Goal: Information Seeking & Learning: Find specific page/section

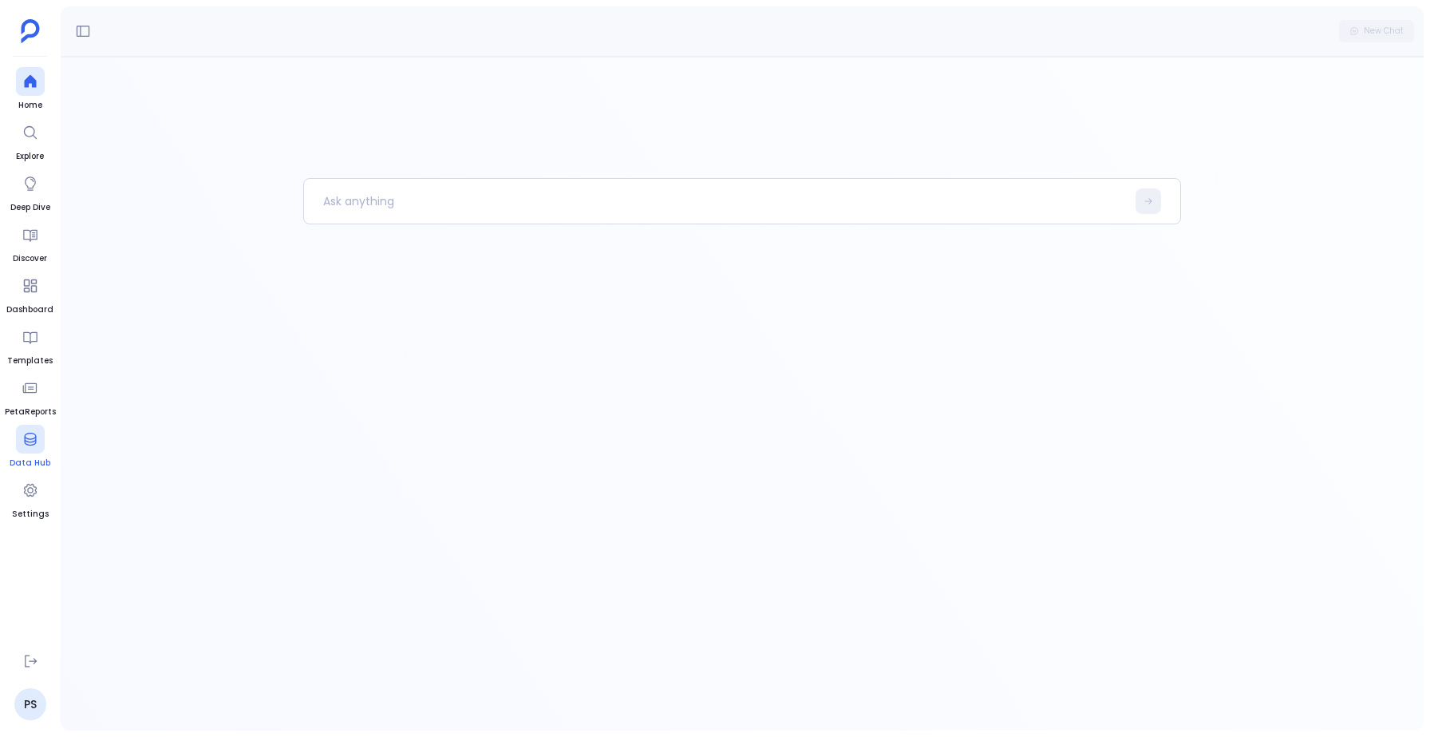
click at [32, 440] on icon at bounding box center [30, 439] width 16 height 16
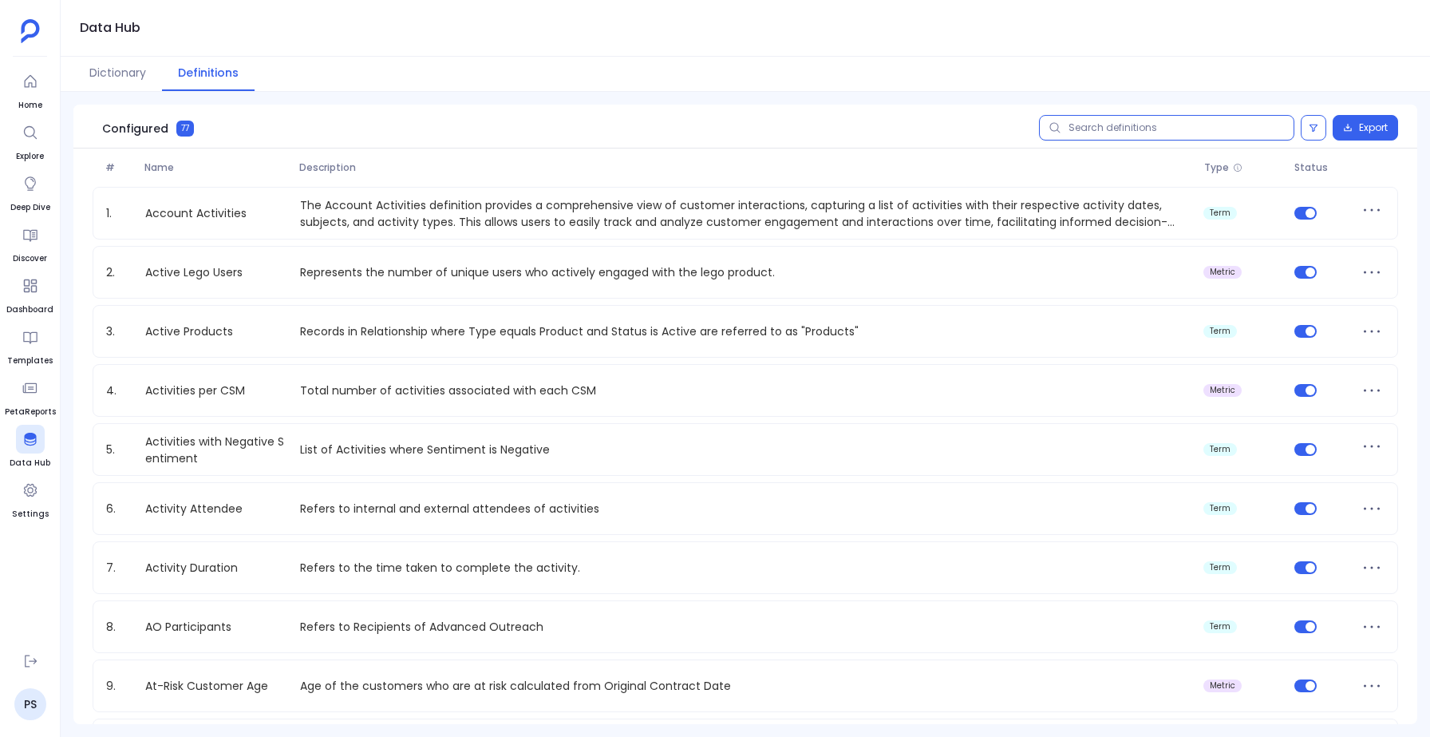
click at [1134, 131] on input "text" at bounding box center [1166, 128] width 255 height 26
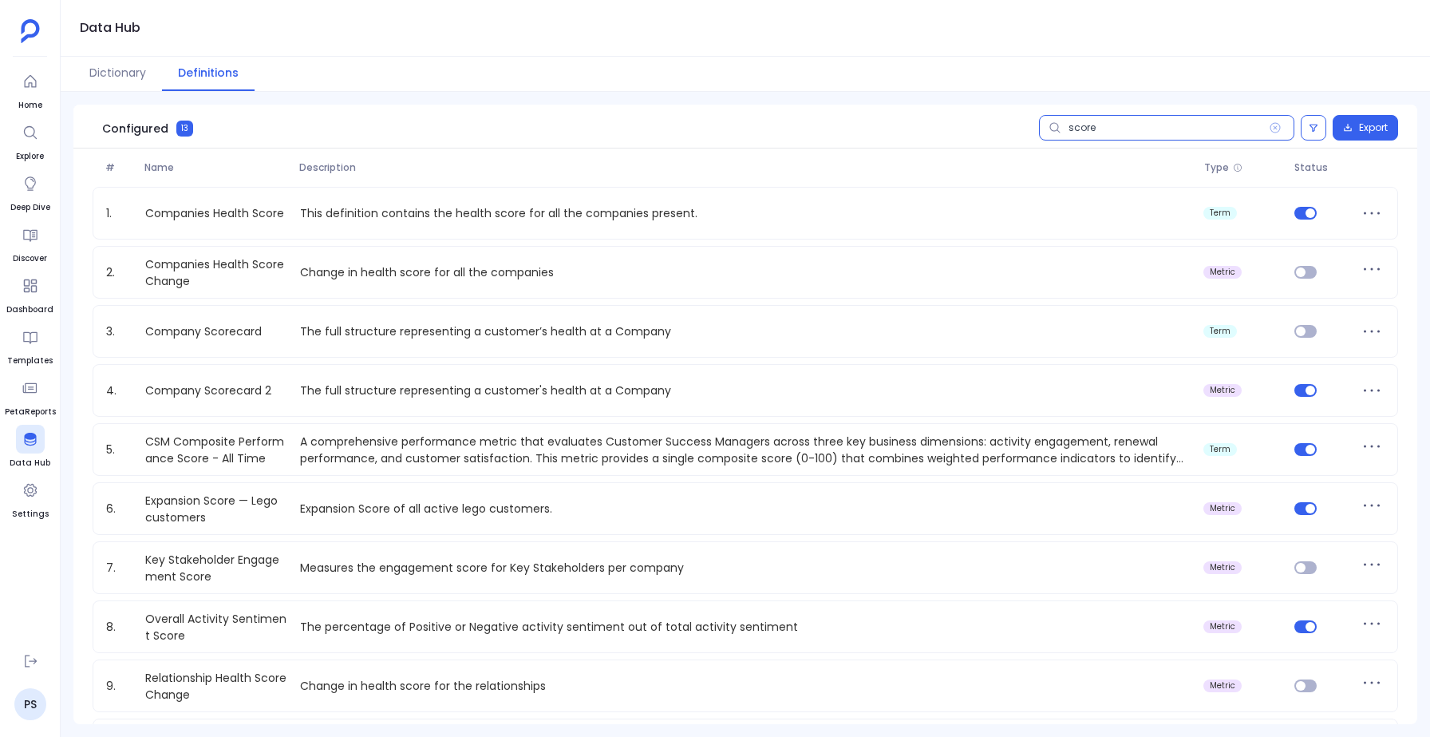
type input "score"
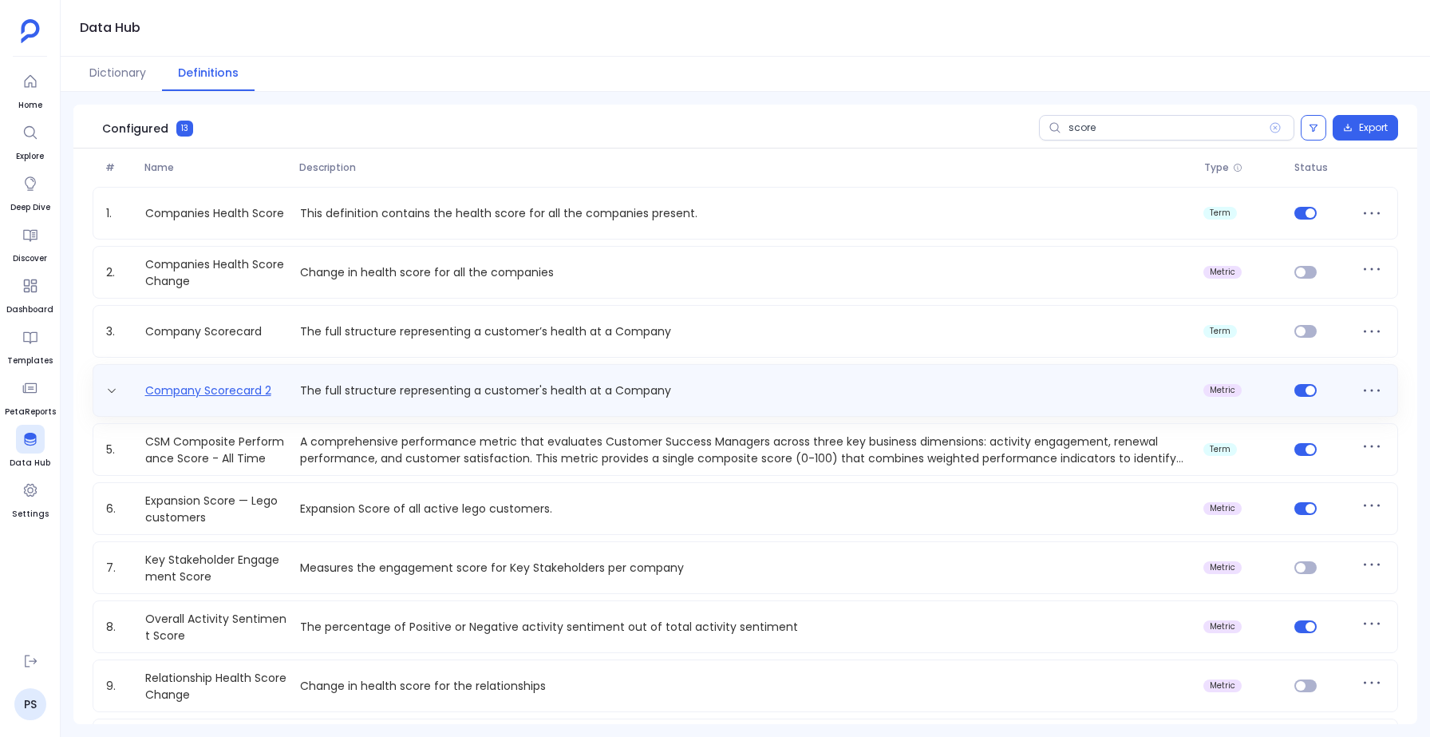
click at [230, 391] on link "Company Scorecard 2" at bounding box center [208, 390] width 139 height 17
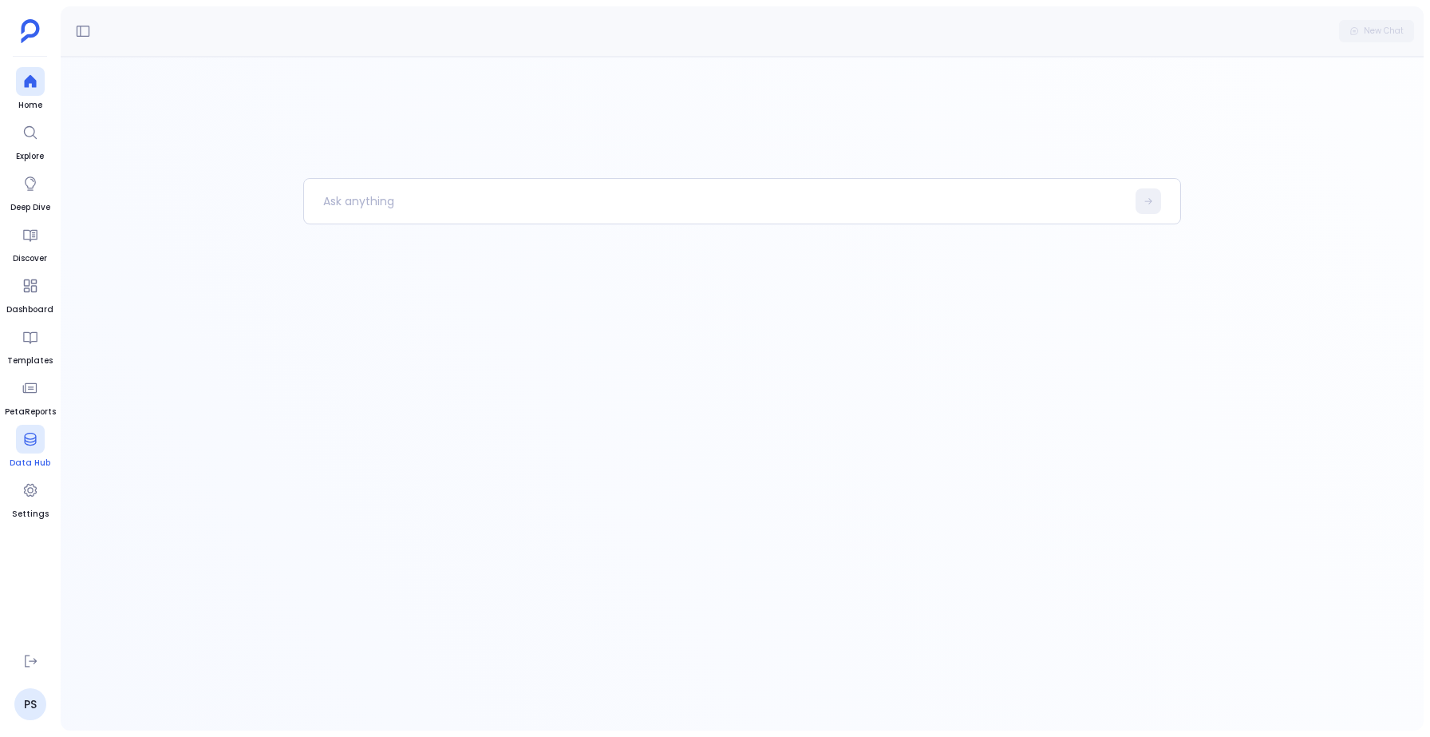
click at [17, 450] on div at bounding box center [30, 439] width 29 height 29
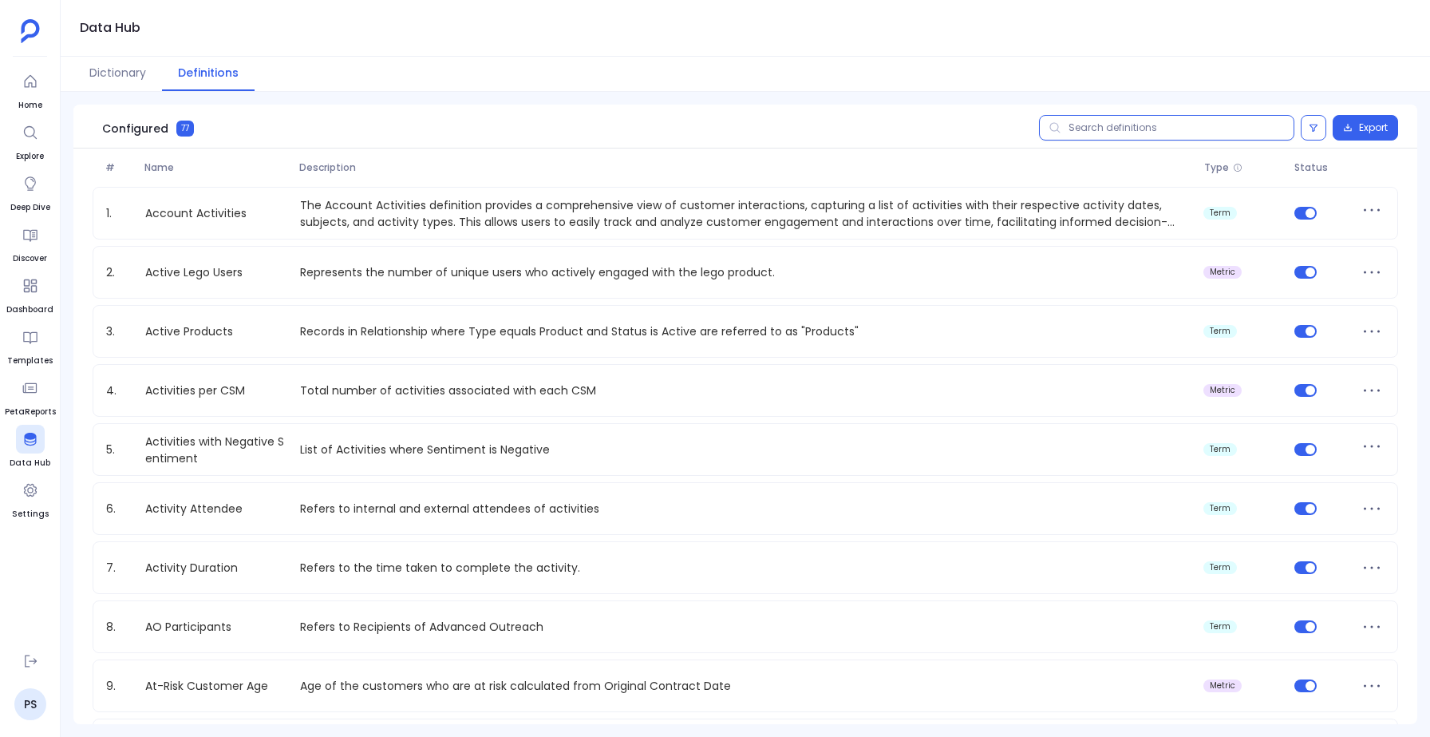
click at [1093, 128] on input "text" at bounding box center [1166, 128] width 255 height 26
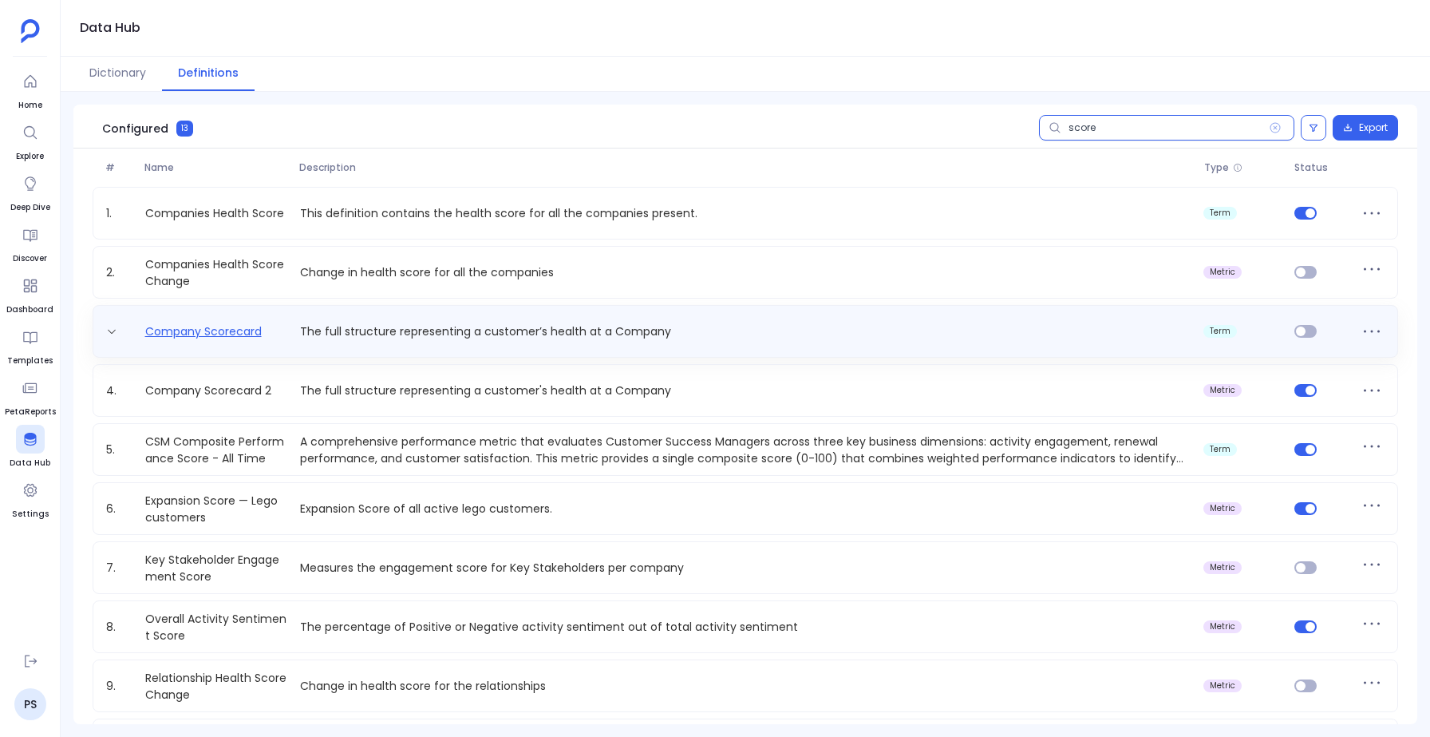
type input "score"
click at [230, 334] on link "Company Scorecard" at bounding box center [203, 331] width 129 height 17
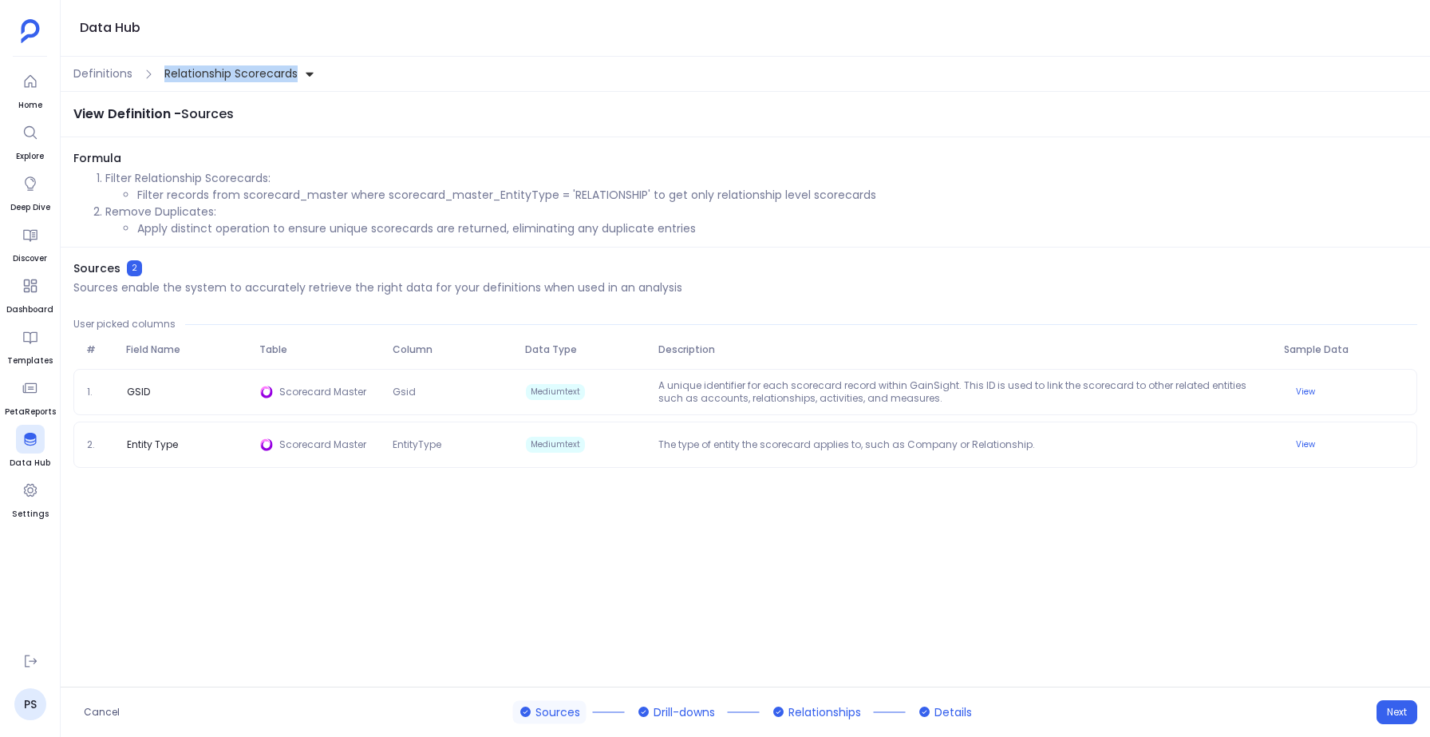
drag, startPoint x: 331, startPoint y: 67, endPoint x: 163, endPoint y: 74, distance: 168.5
click at [163, 74] on div "Definitions Relationship Scorecards" at bounding box center [745, 74] width 1369 height 35
copy span "Relationship Scorecards"
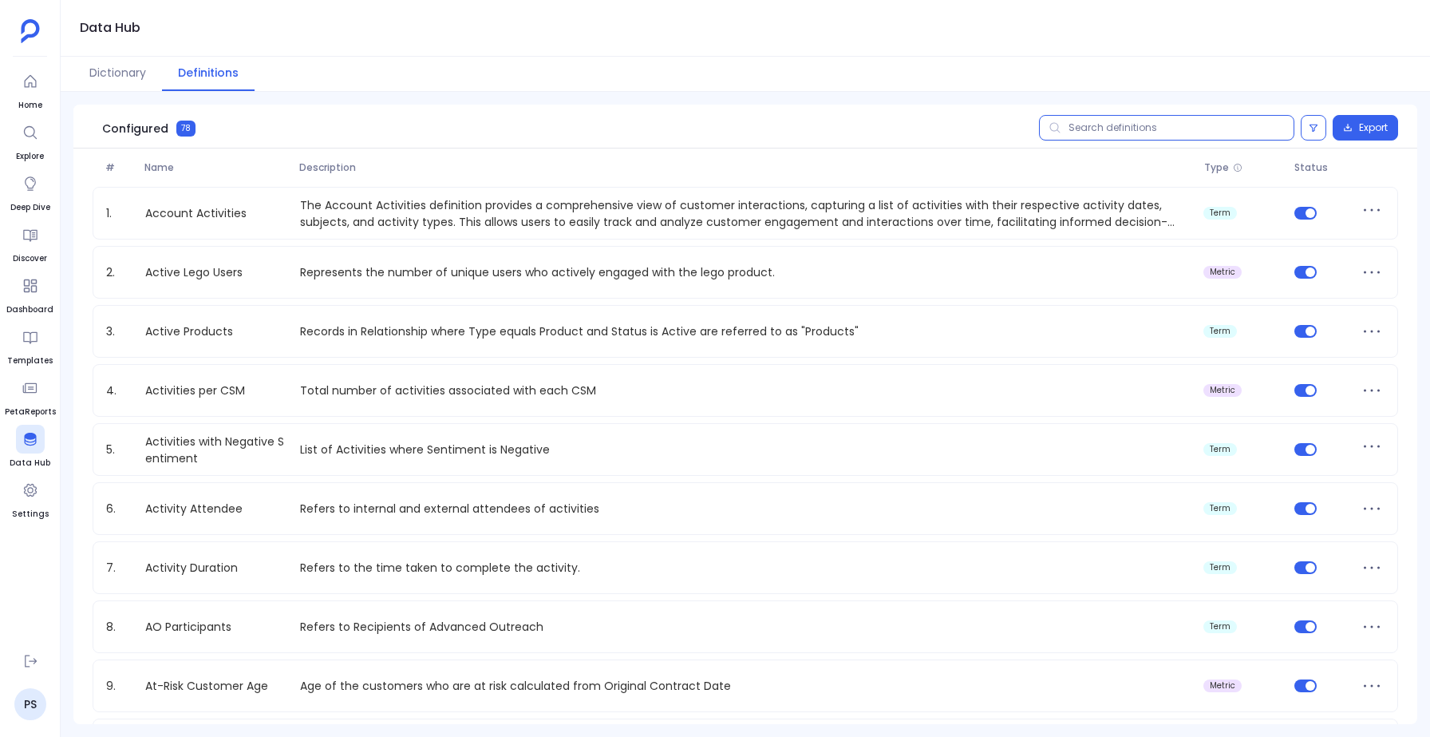
click at [1139, 124] on input "text" at bounding box center [1166, 128] width 255 height 26
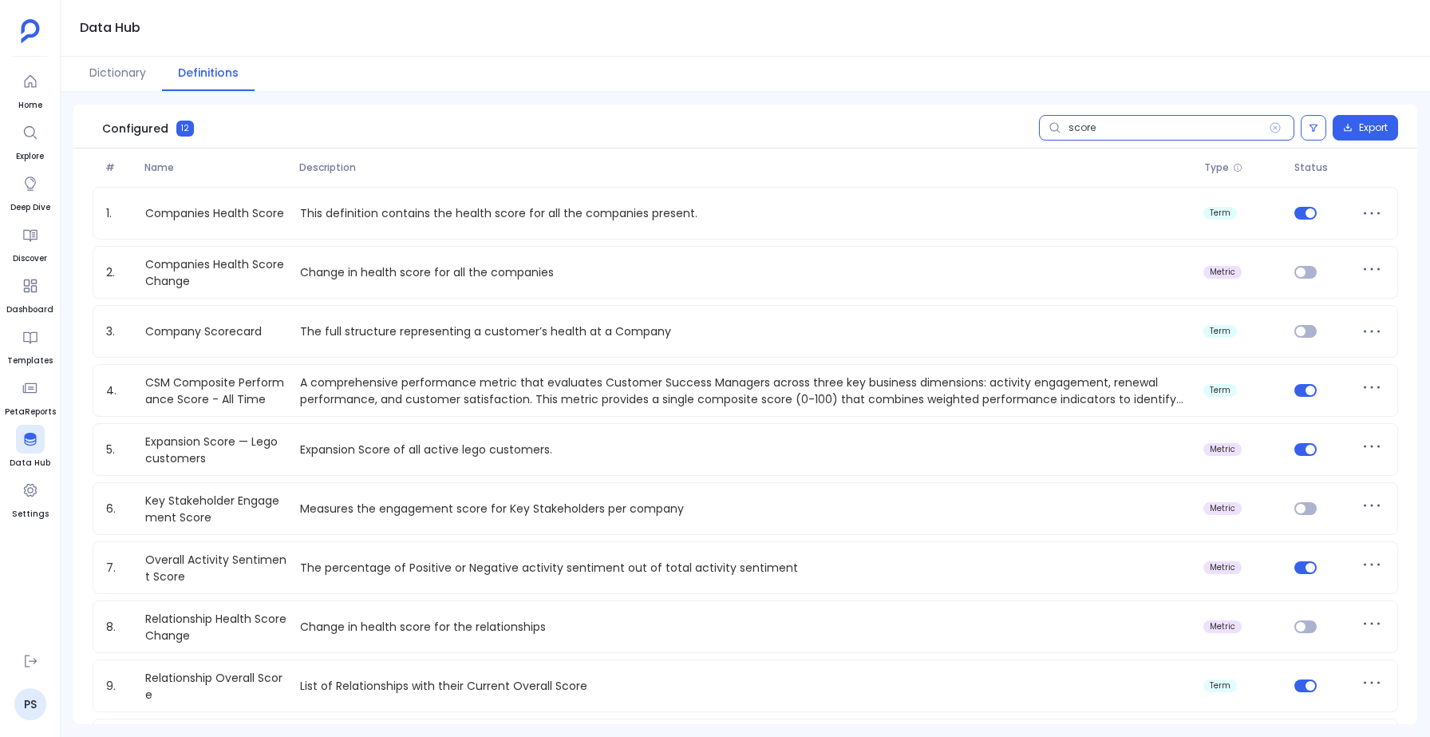
type input "score"
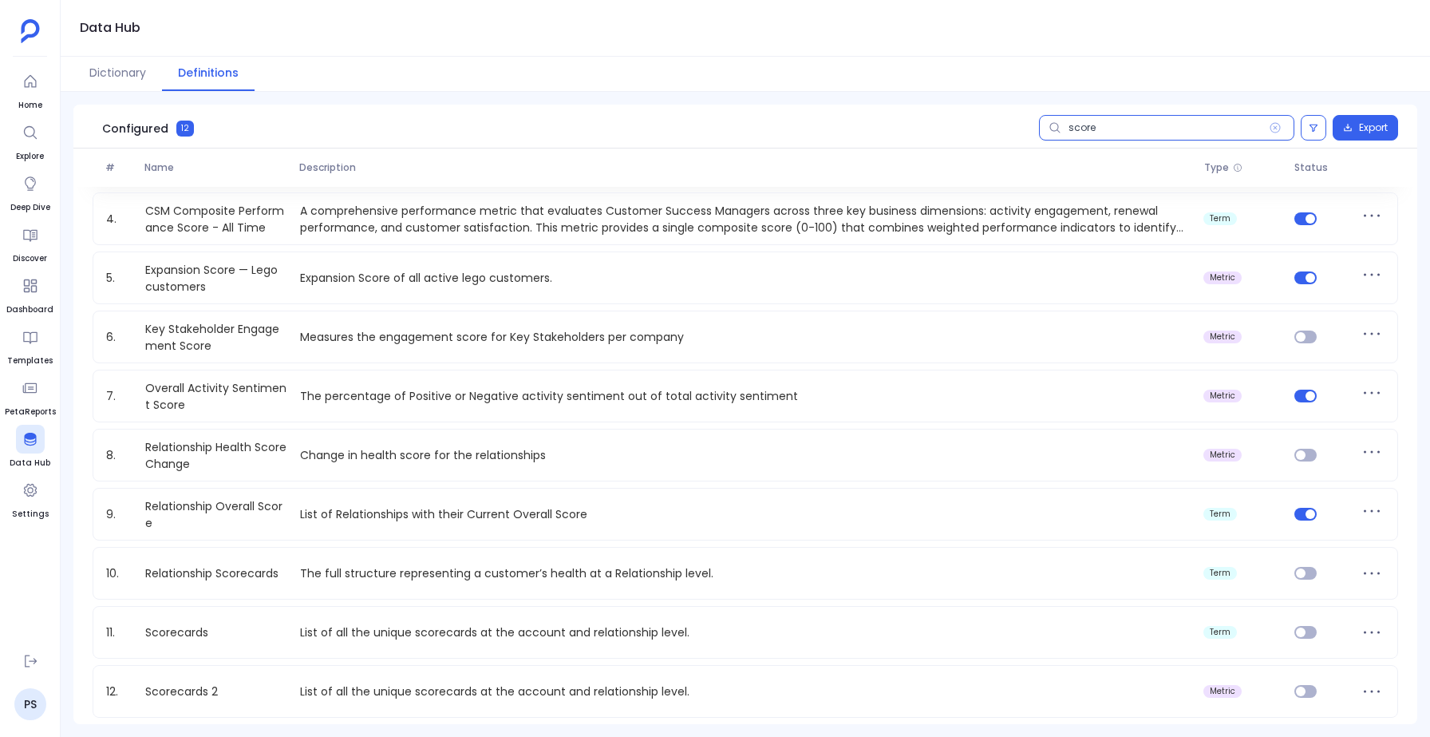
scroll to position [168, 0]
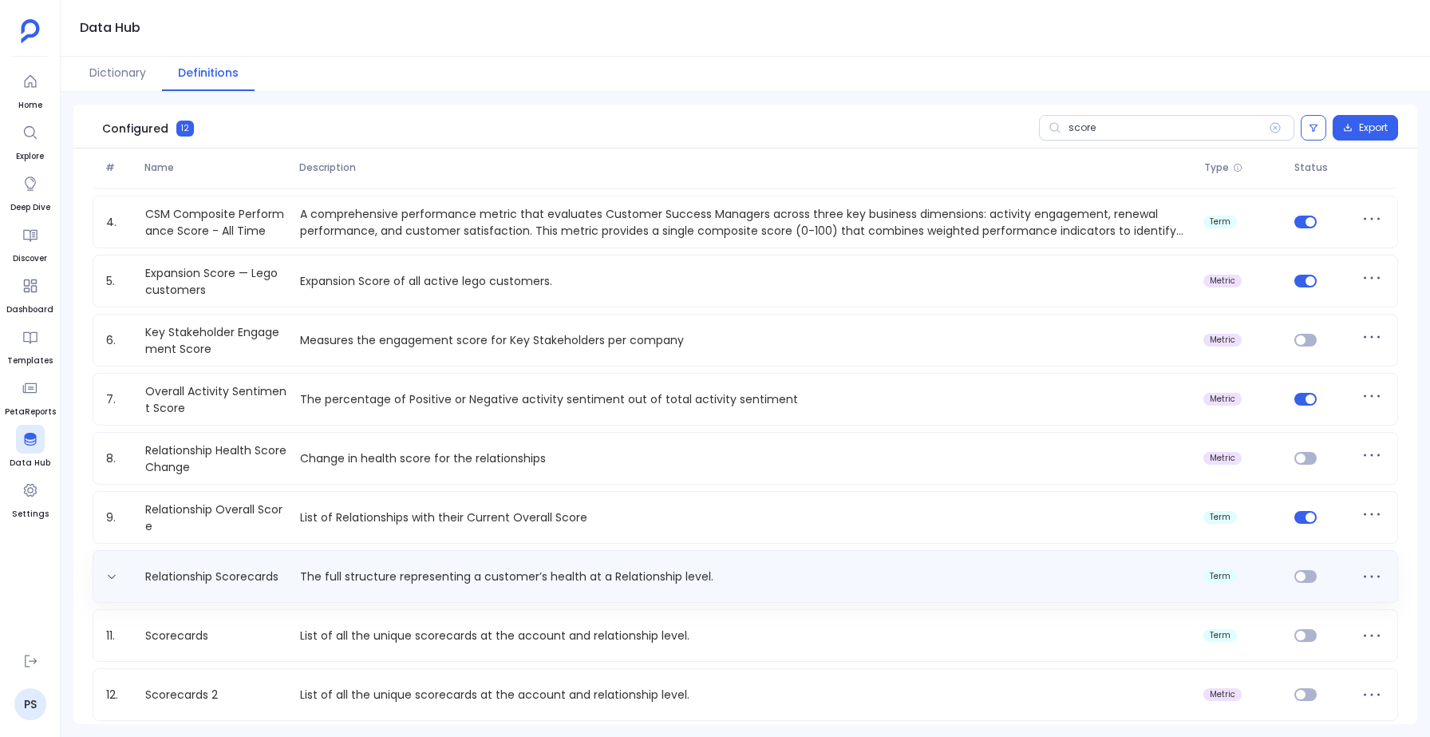
drag, startPoint x: 721, startPoint y: 578, endPoint x: 301, endPoint y: 580, distance: 419.8
click at [301, 580] on p "The full structure representing a customer’s health at a Relationship level." at bounding box center [746, 576] width 904 height 17
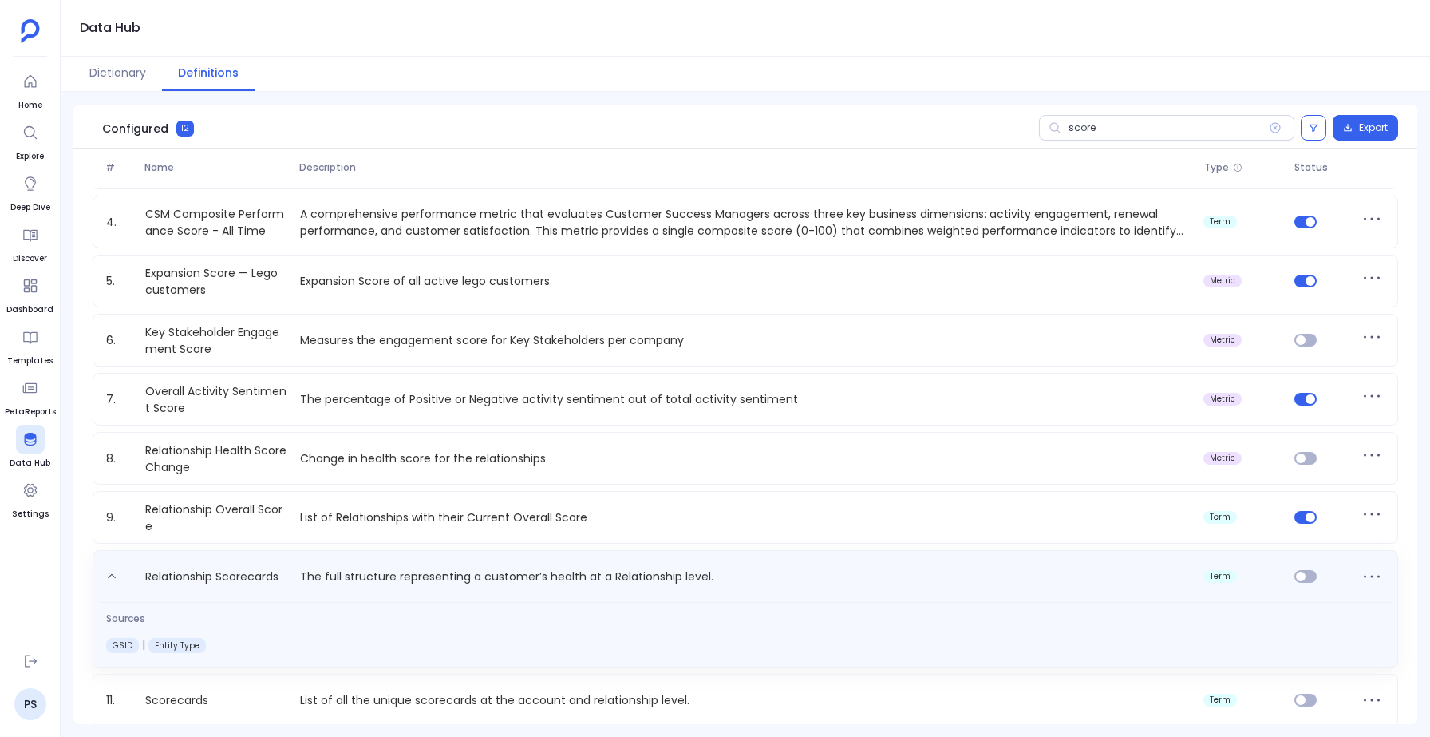
copy p "The full structure representing a customer’s health at a Relationship level."
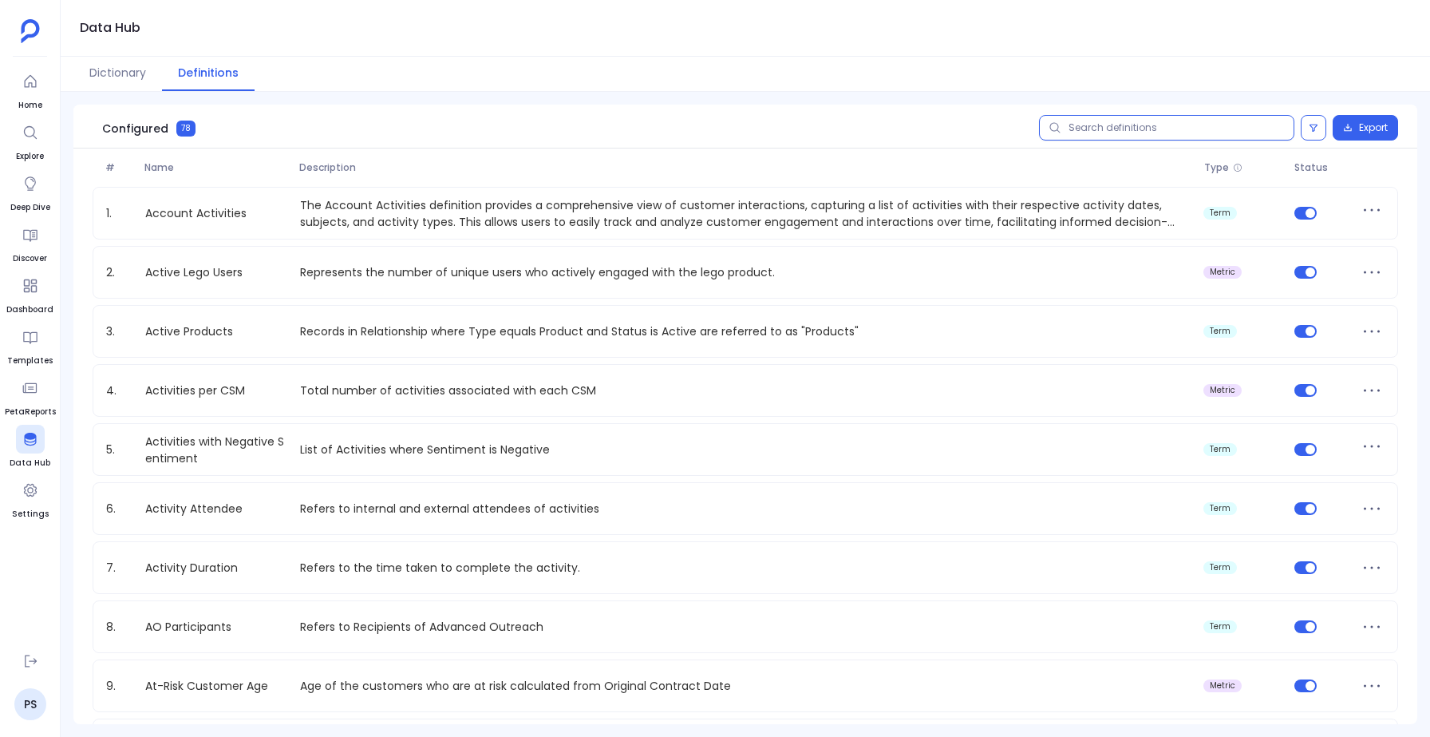
click at [1184, 131] on input "text" at bounding box center [1166, 128] width 255 height 26
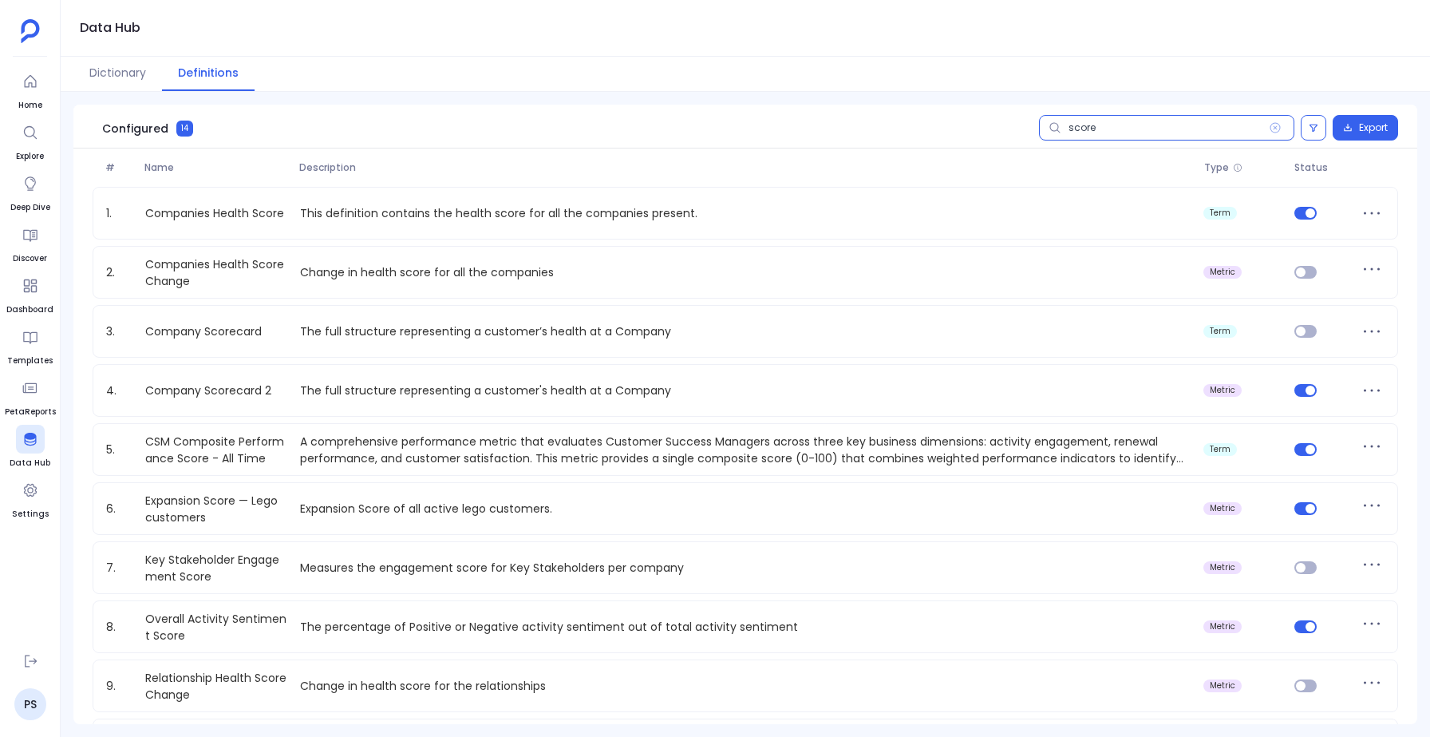
type input "score"
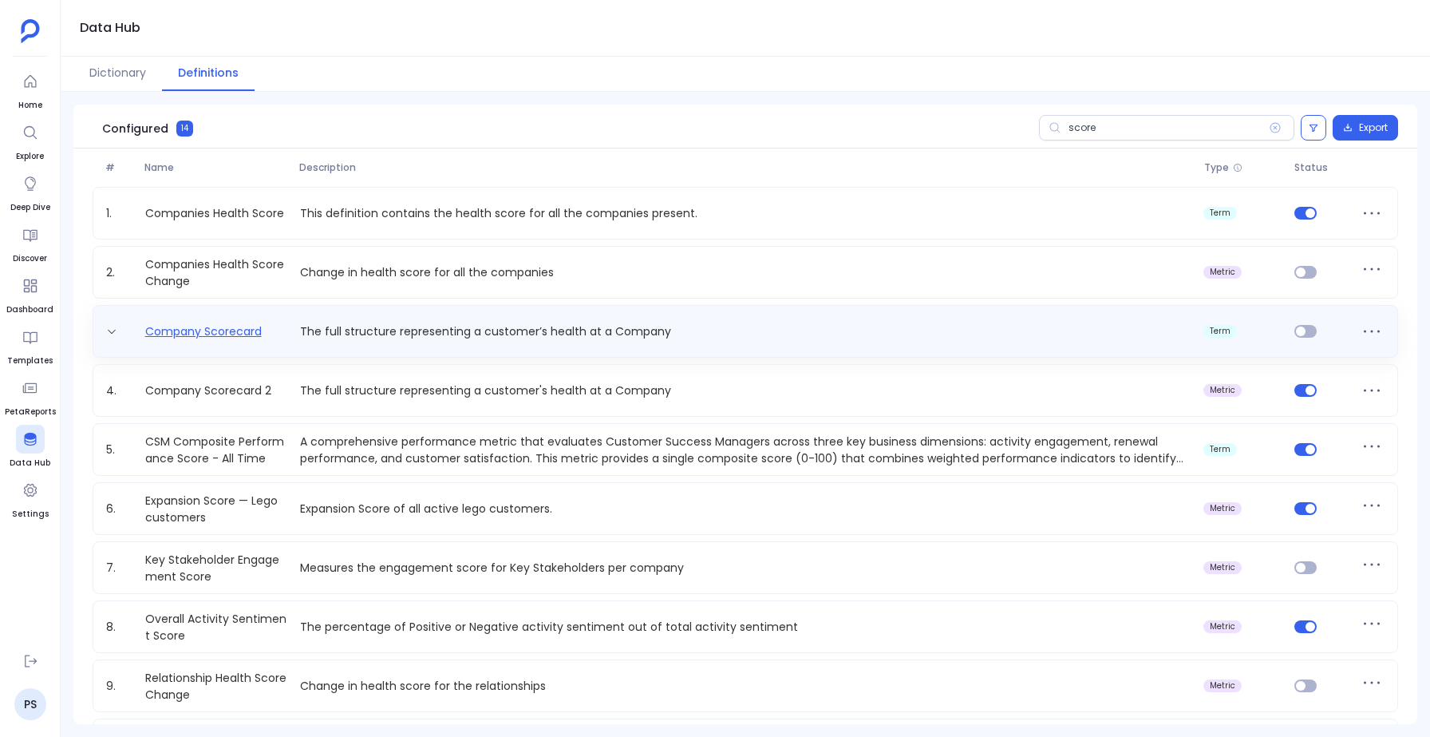
click at [215, 331] on link "Company Scorecard" at bounding box center [203, 331] width 129 height 17
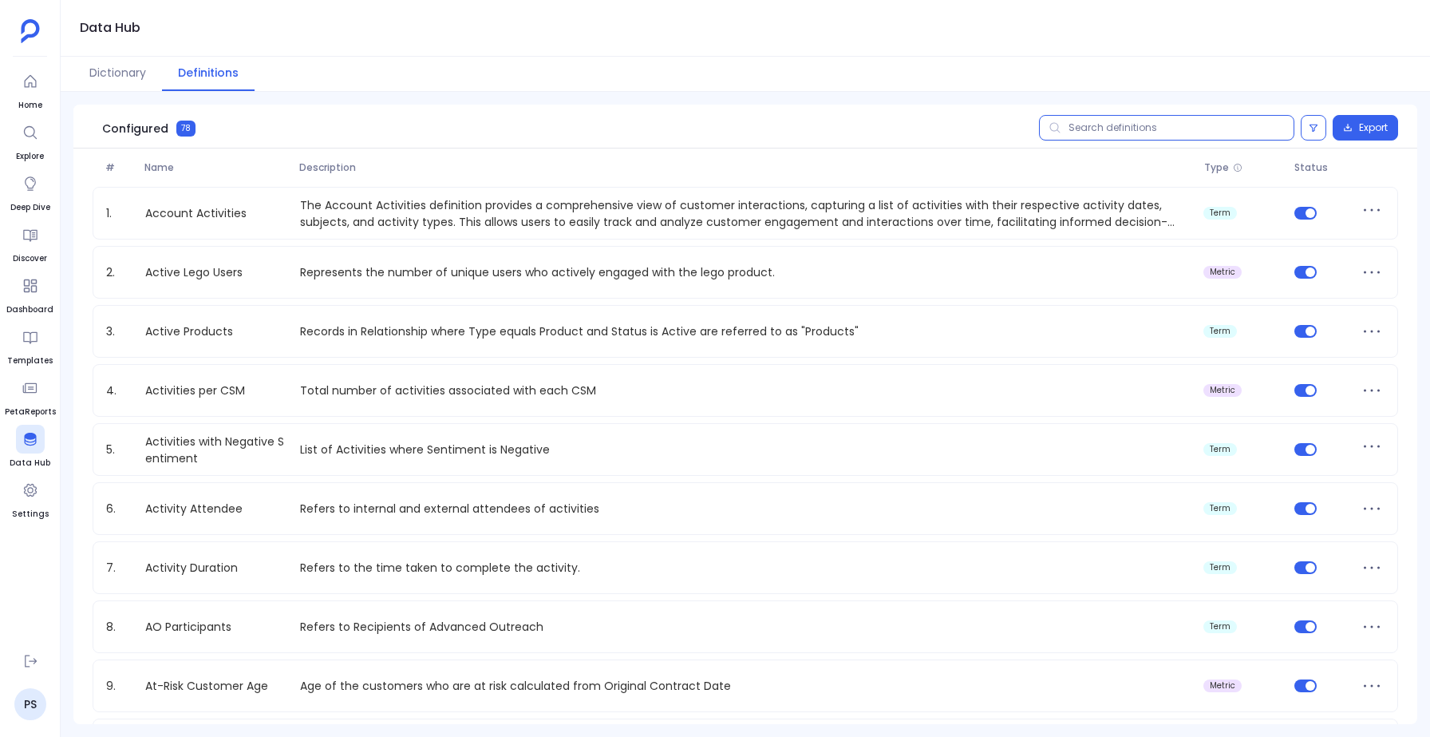
click at [1095, 124] on input "text" at bounding box center [1166, 128] width 255 height 26
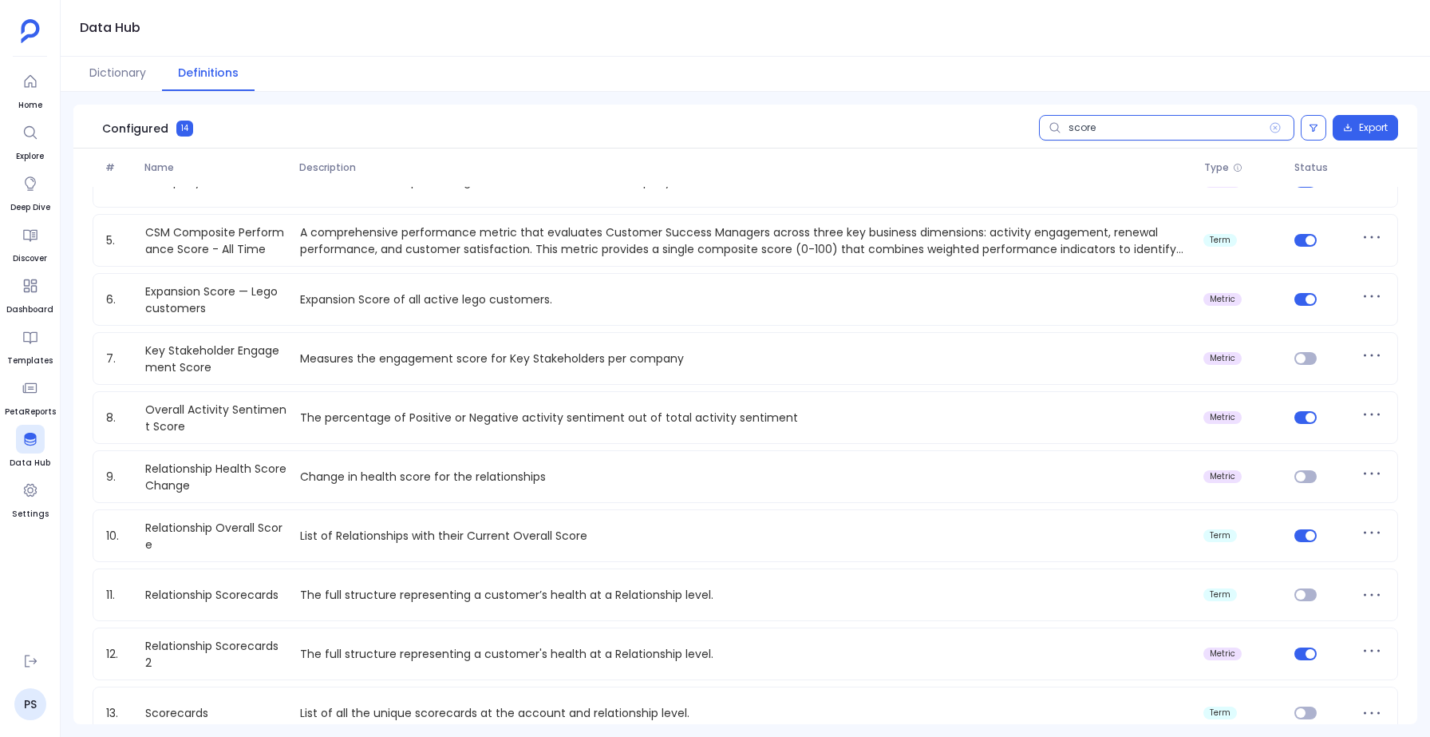
scroll to position [296, 0]
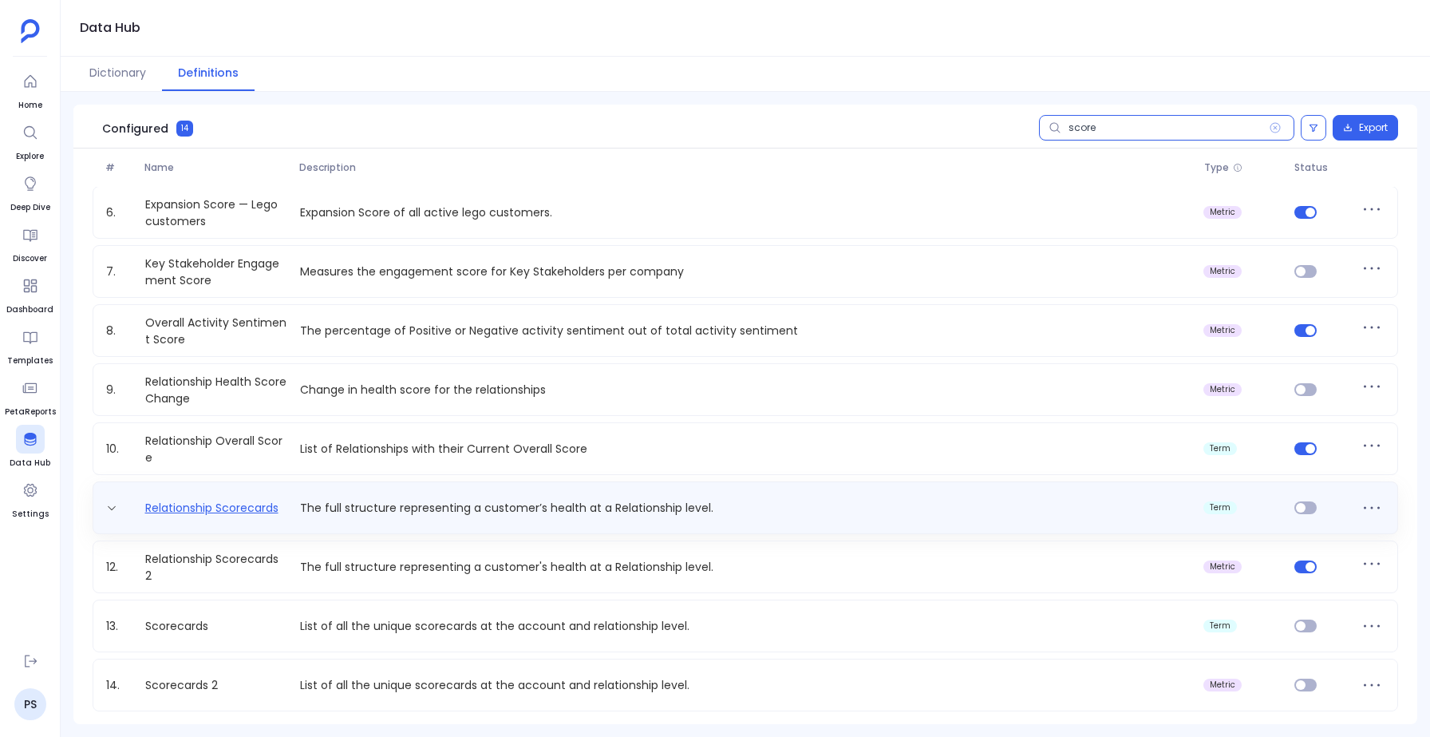
type input "score"
click at [194, 507] on link "Relationship Scorecards" at bounding box center [212, 508] width 146 height 17
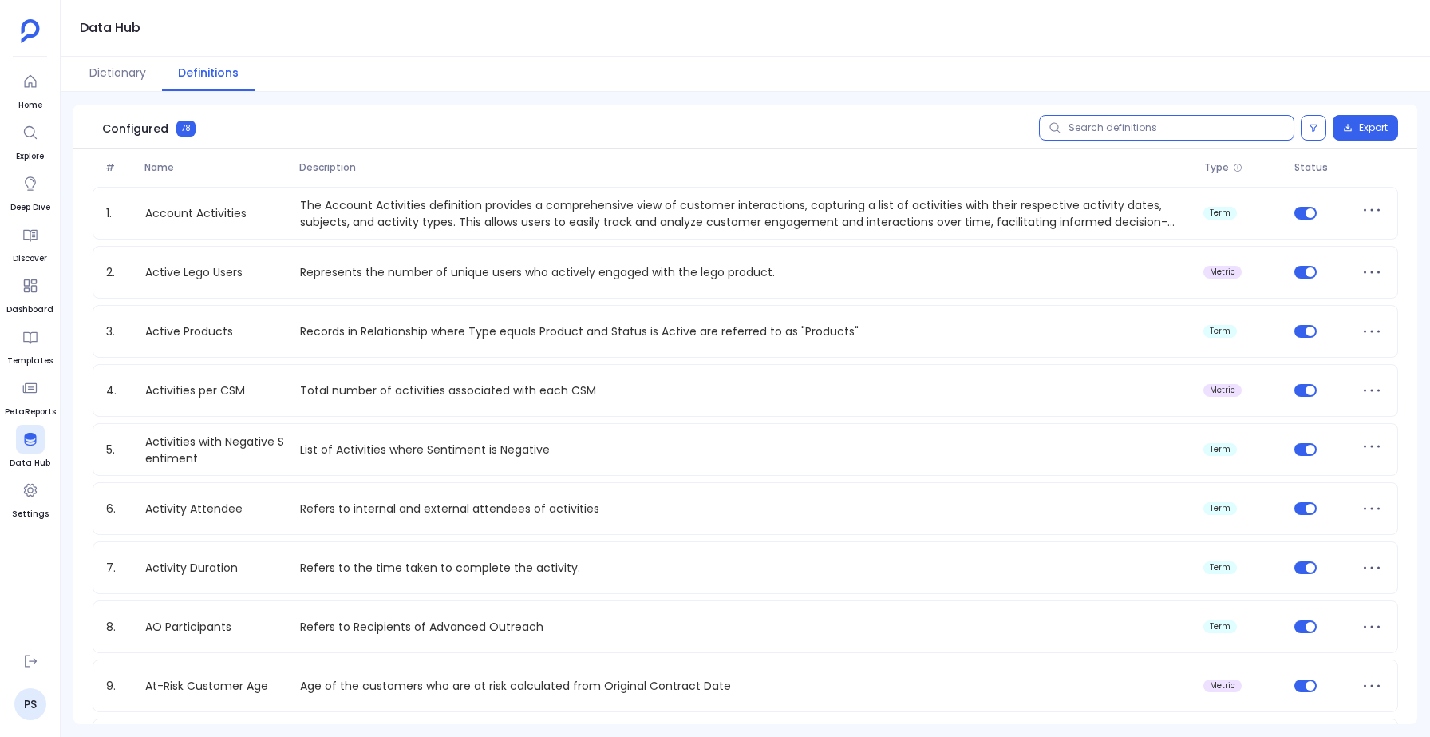
click at [1101, 122] on input "text" at bounding box center [1166, 128] width 255 height 26
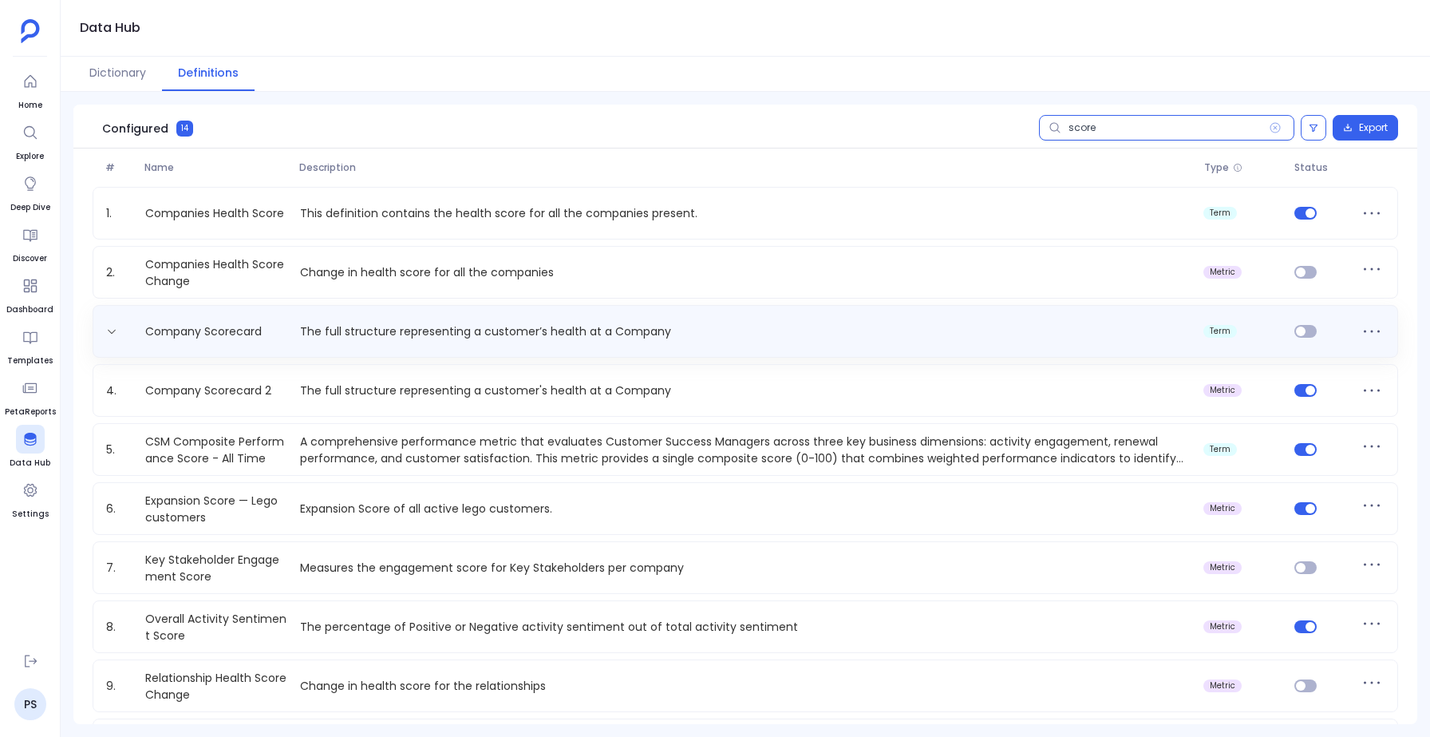
scroll to position [296, 0]
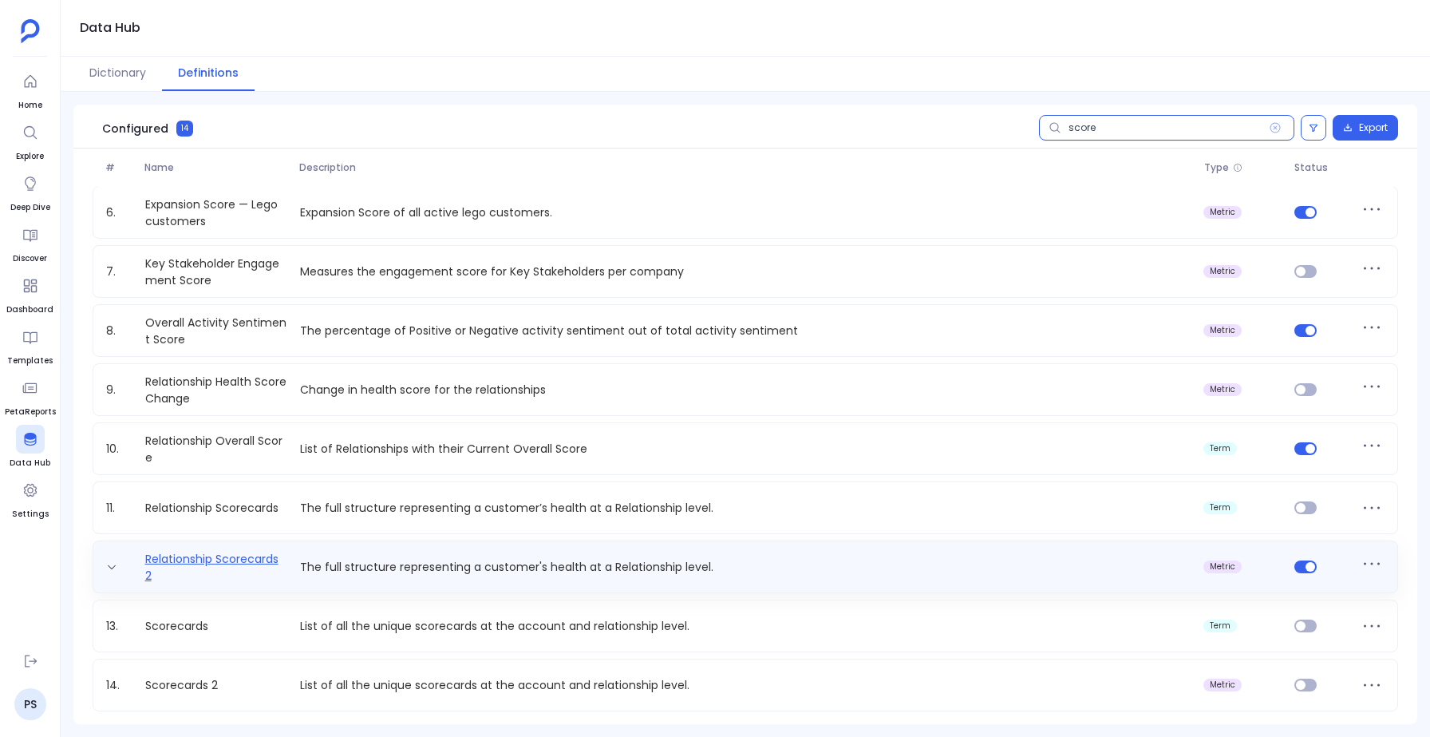
type input "score"
click at [258, 551] on link "Relationship Scorecards 2" at bounding box center [216, 567] width 155 height 32
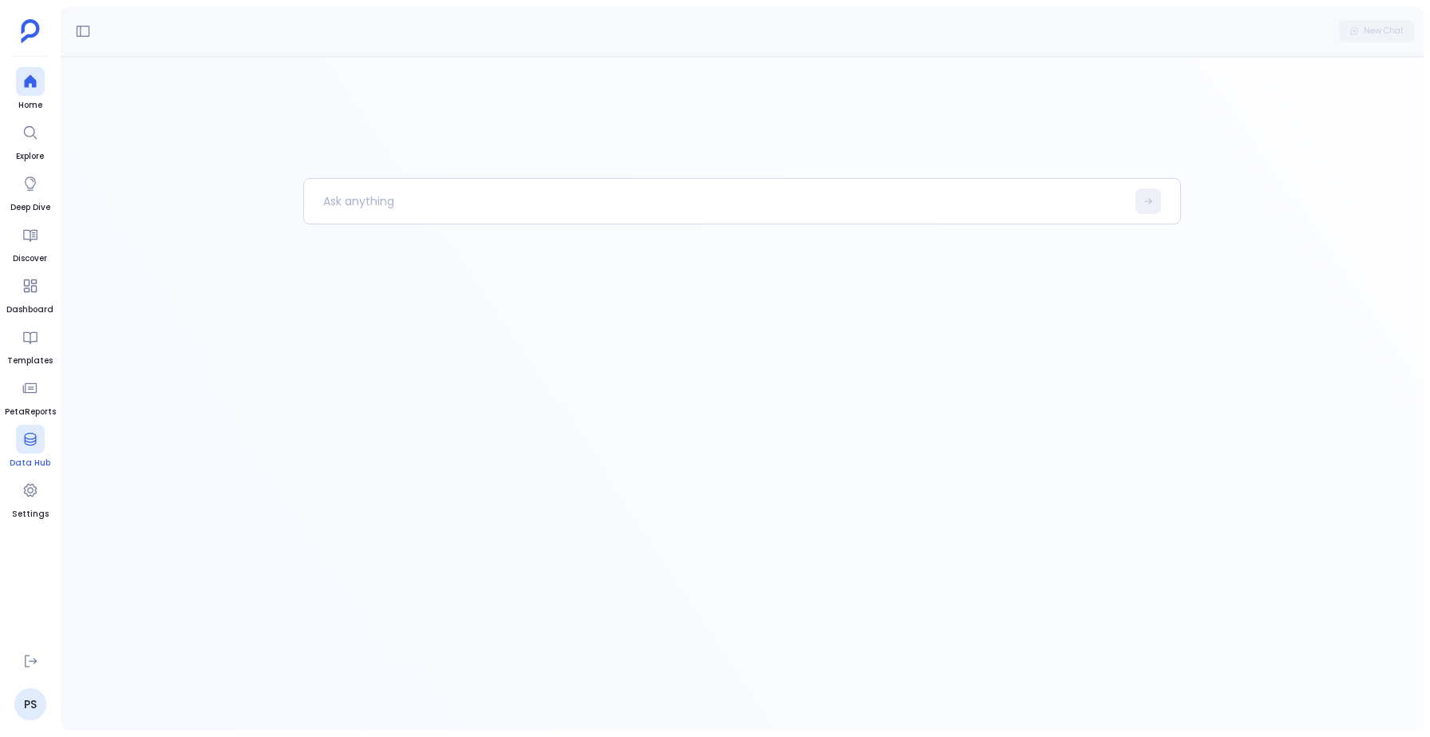
click at [27, 454] on link "Data Hub" at bounding box center [30, 447] width 41 height 45
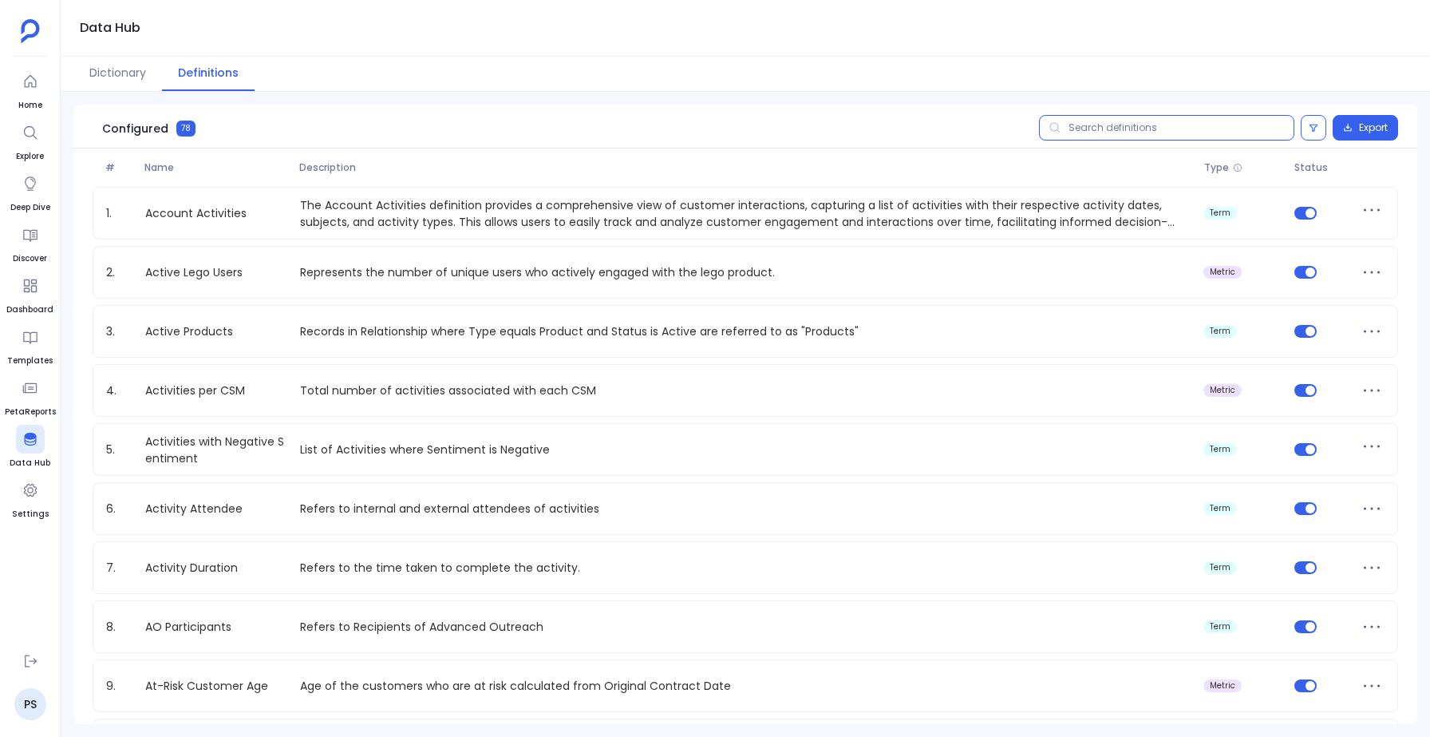
click at [1102, 132] on input "text" at bounding box center [1166, 128] width 255 height 26
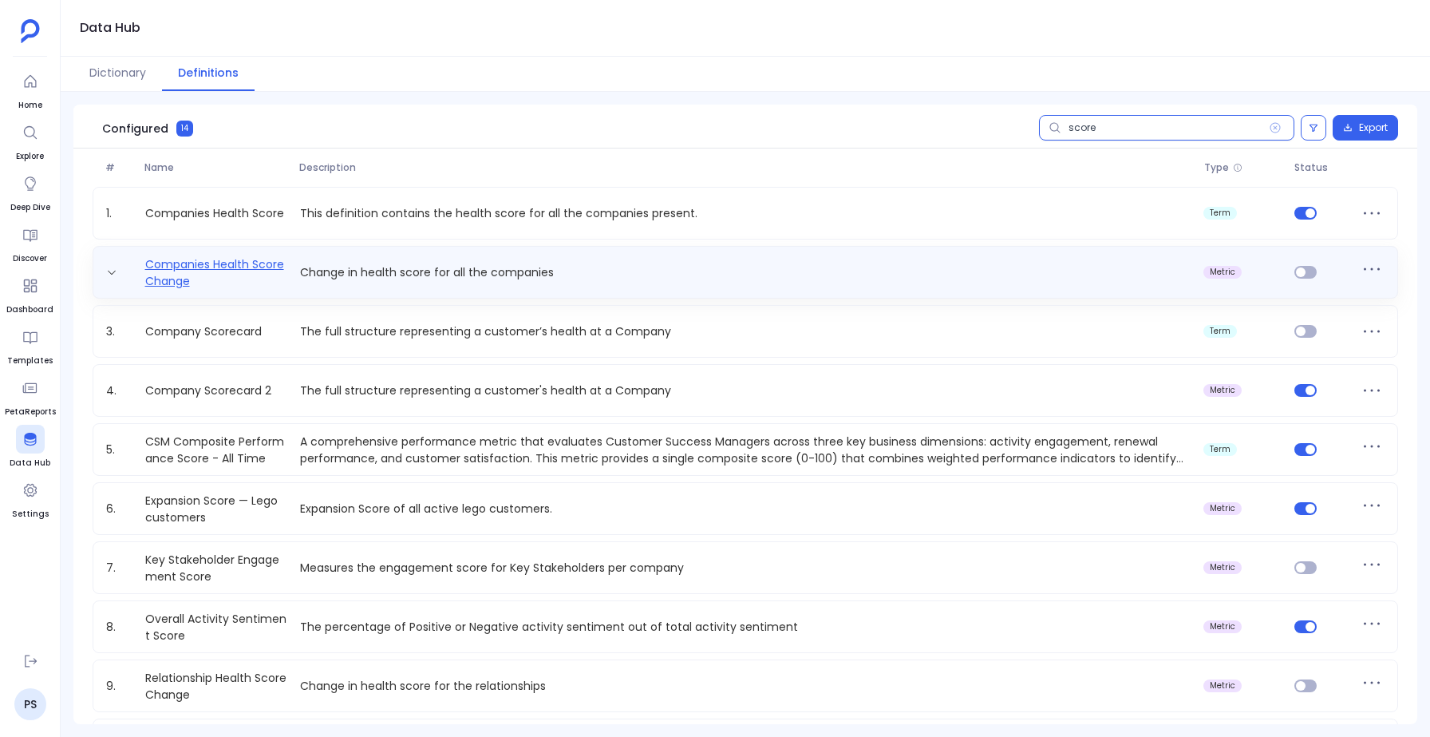
type input "score"
click at [256, 264] on link "Companies Health Score Change" at bounding box center [216, 272] width 155 height 32
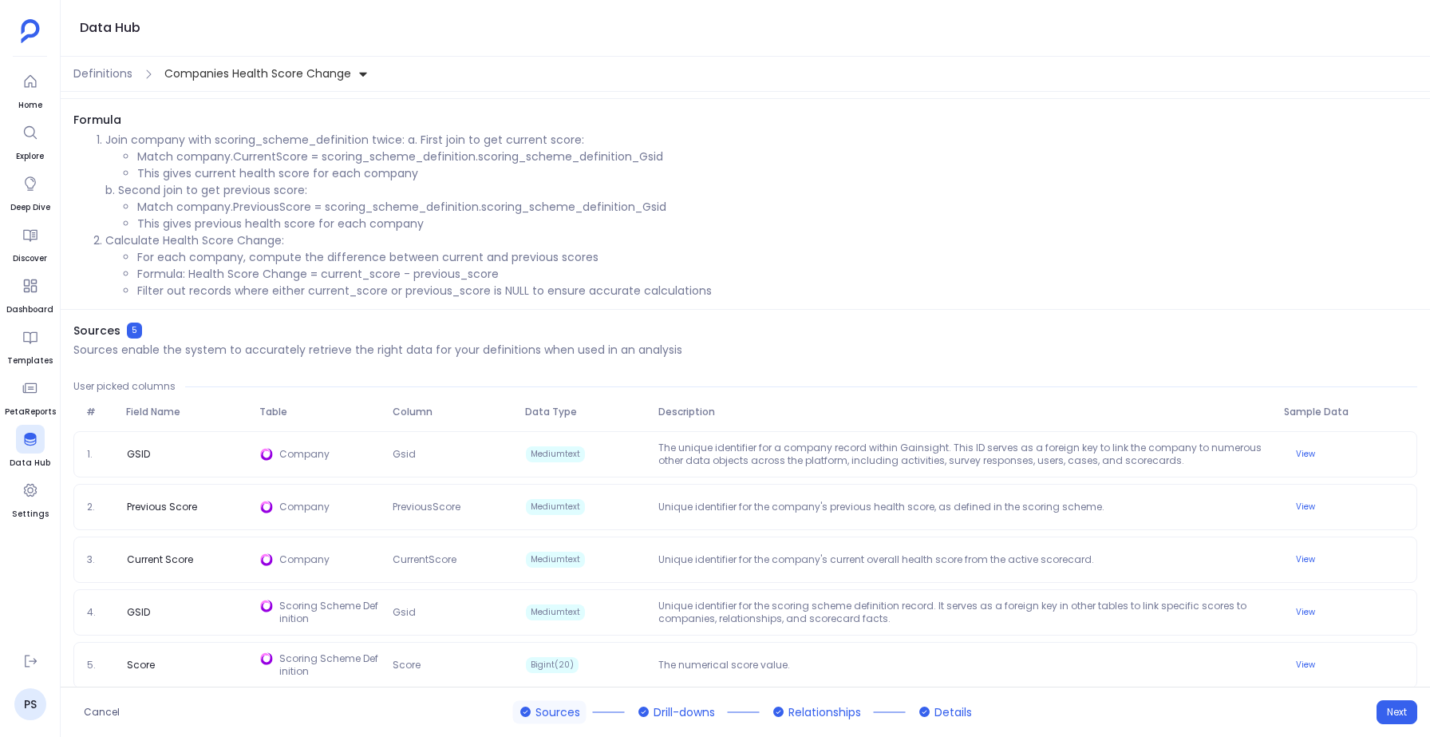
scroll to position [53, 0]
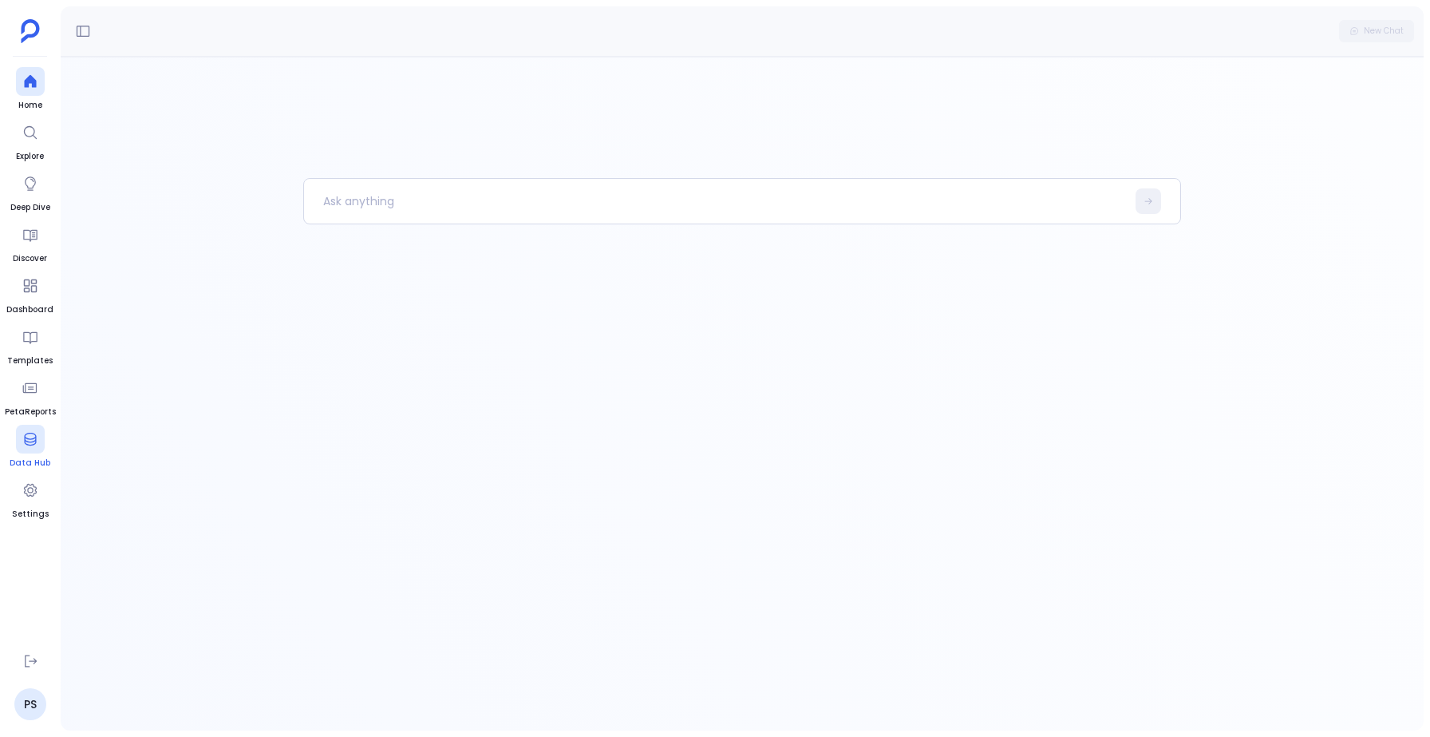
click at [27, 434] on icon at bounding box center [30, 439] width 16 height 16
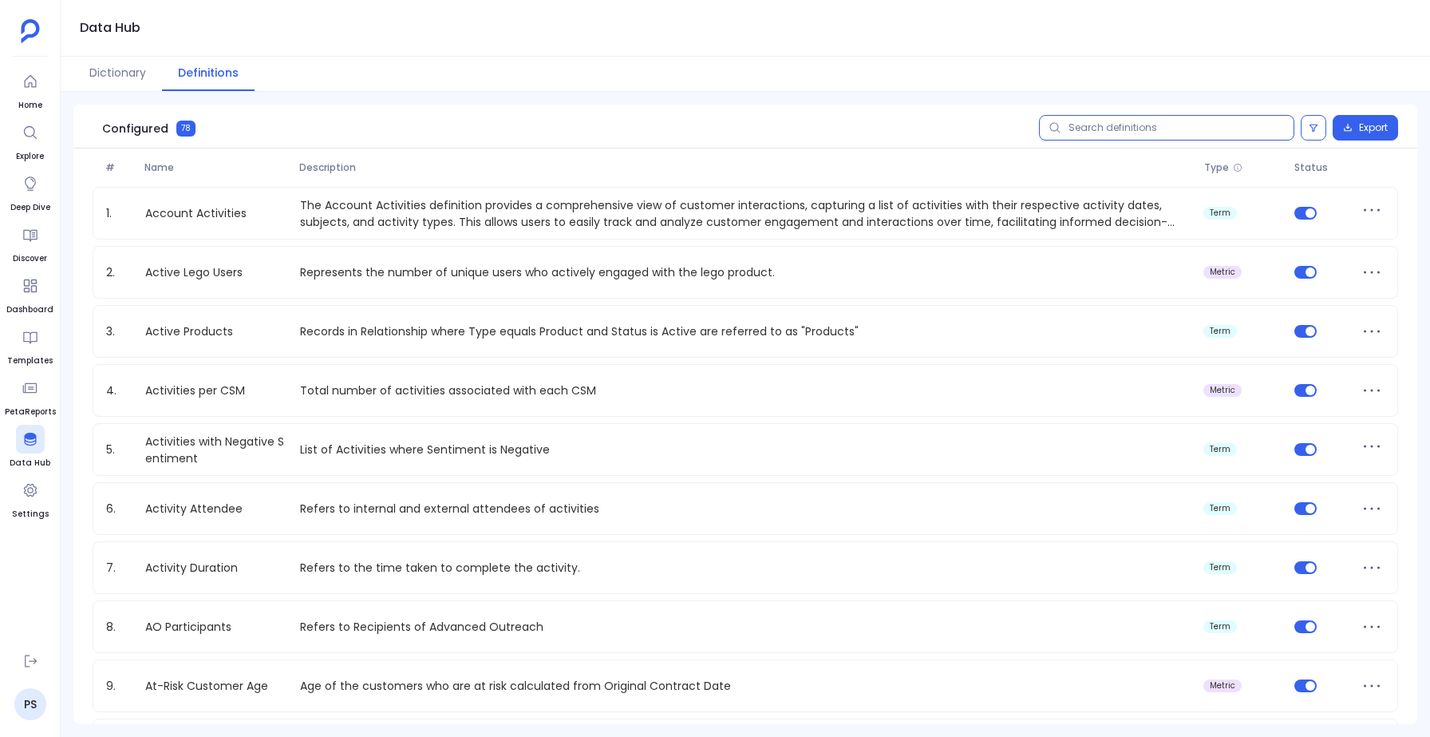
click at [1154, 132] on input "text" at bounding box center [1166, 128] width 255 height 26
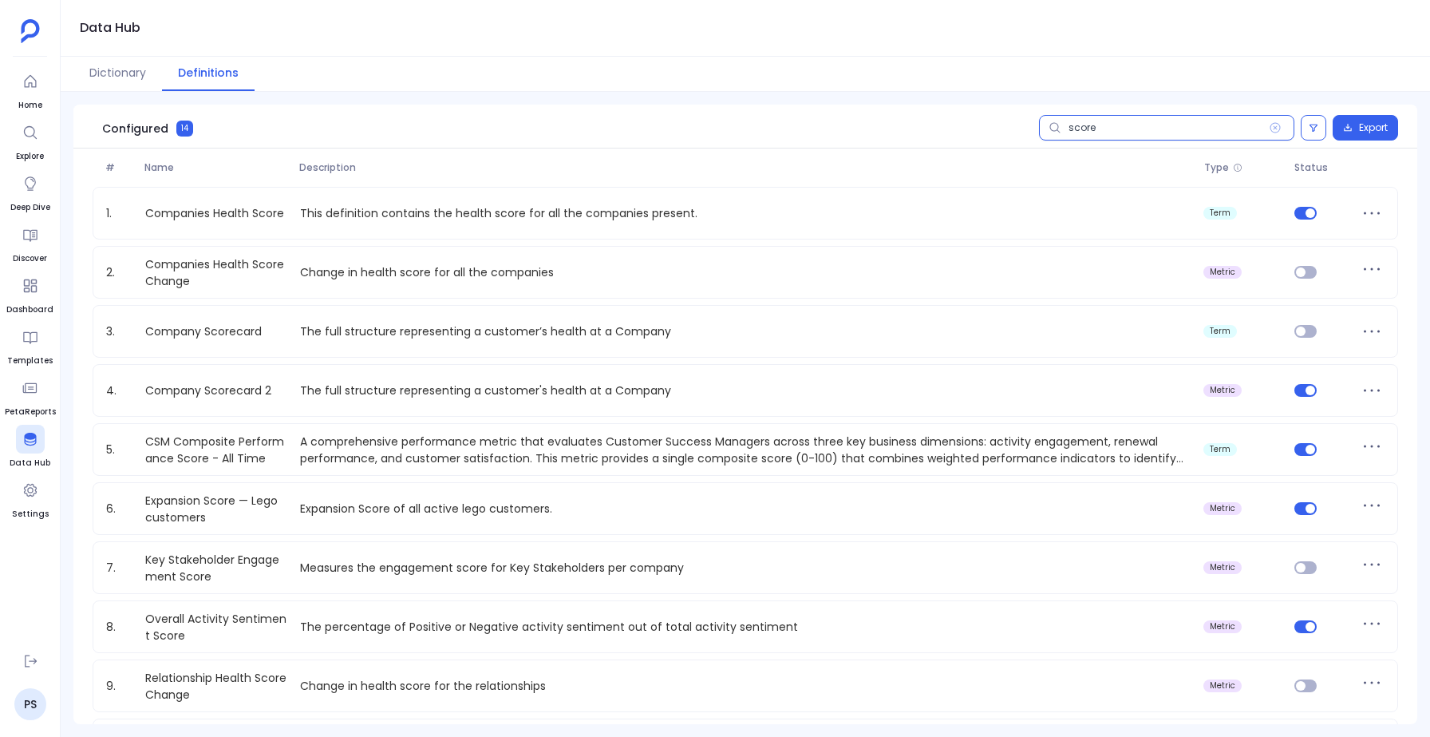
type input "score"
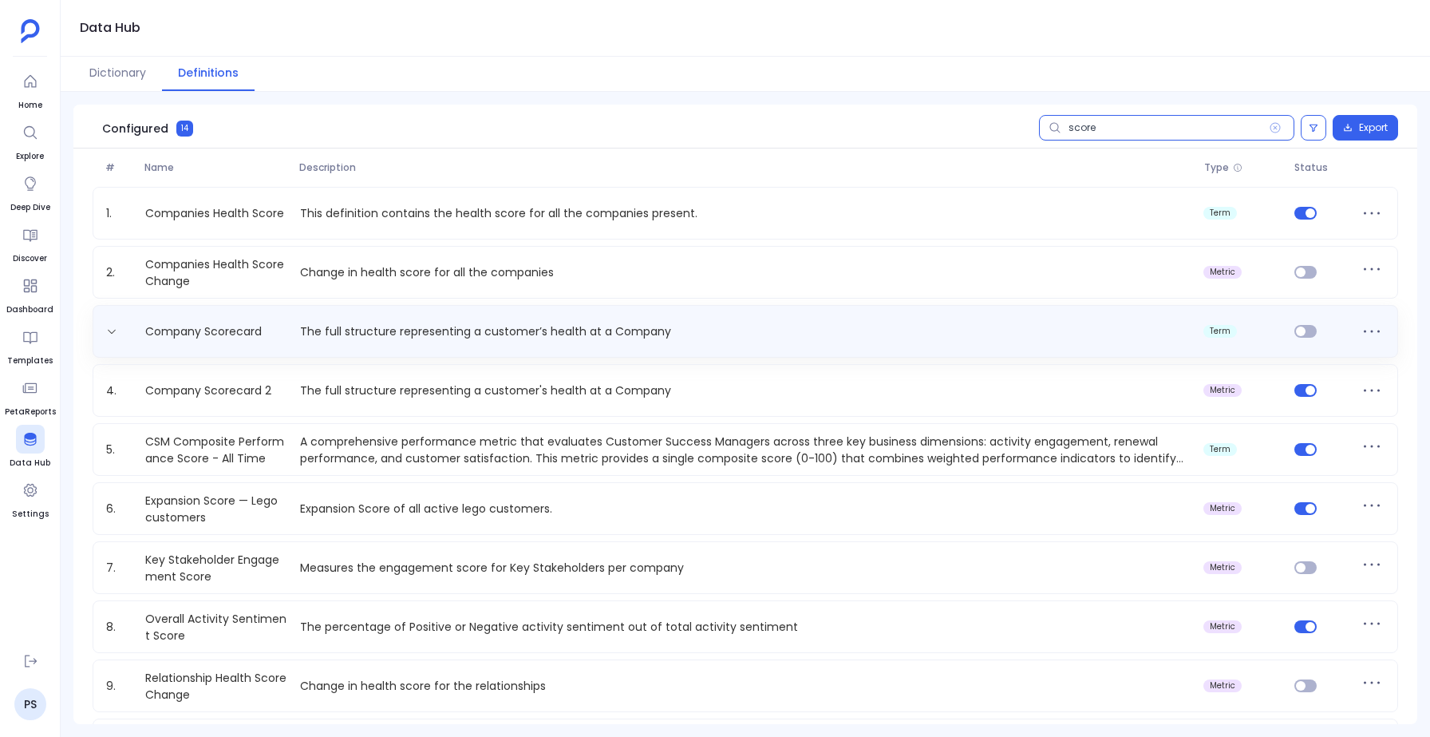
scroll to position [296, 0]
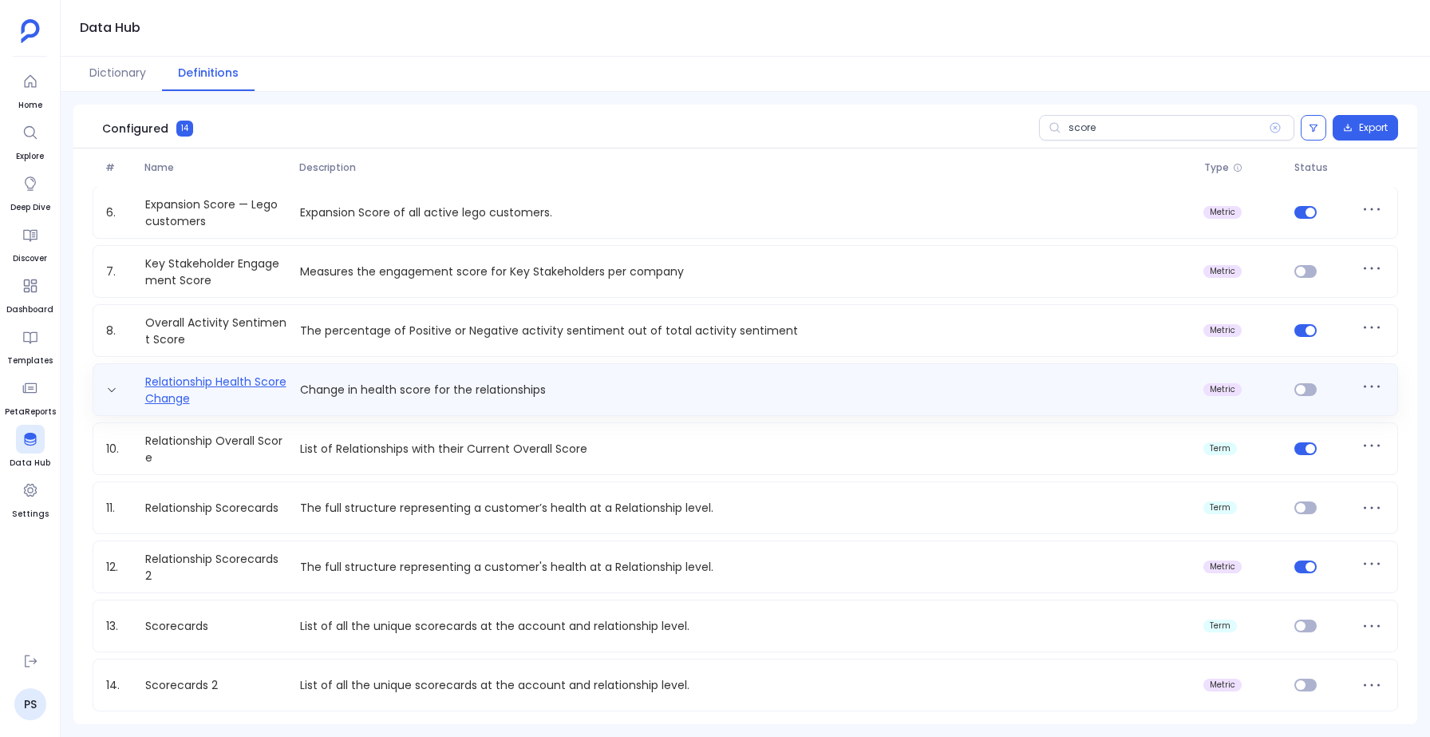
click at [203, 373] on link "Relationship Health Score Change" at bounding box center [216, 389] width 155 height 32
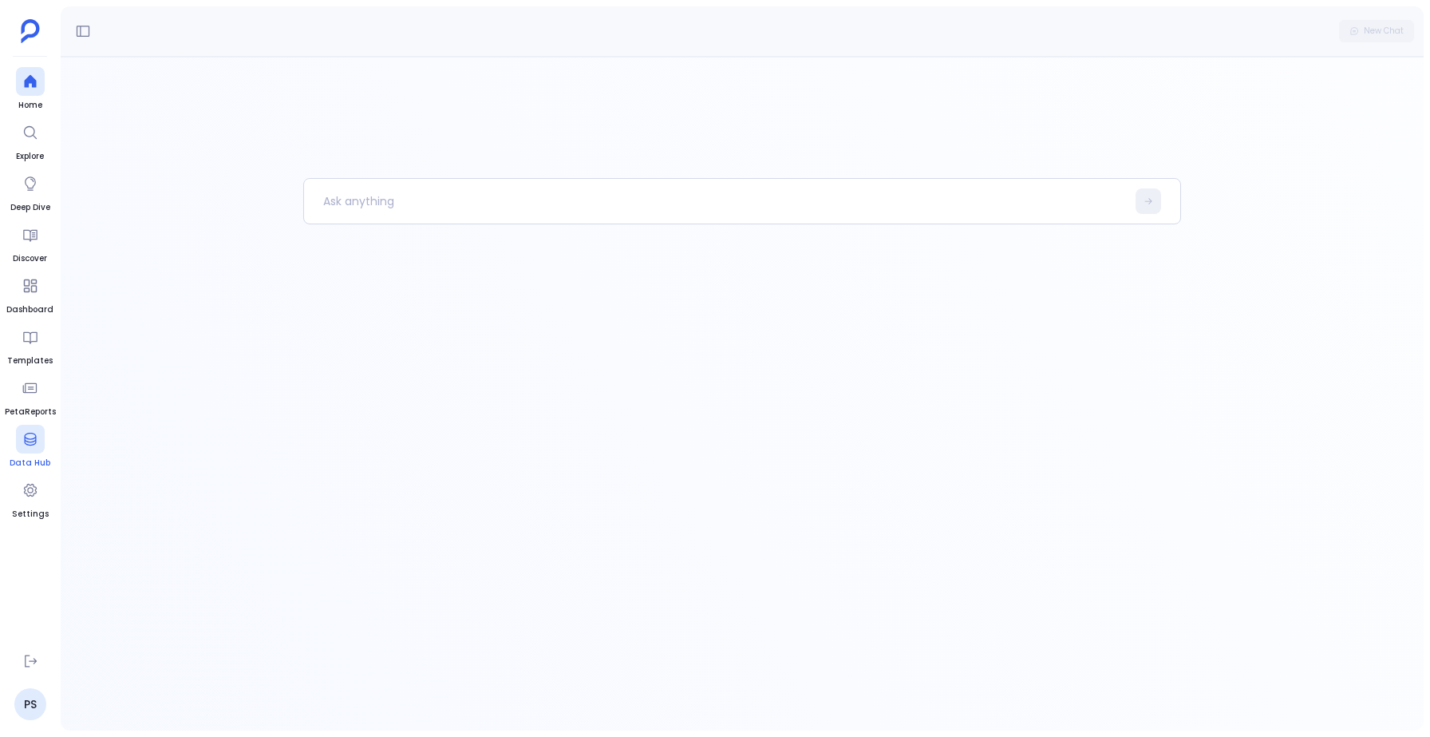
click at [16, 438] on div at bounding box center [30, 439] width 29 height 29
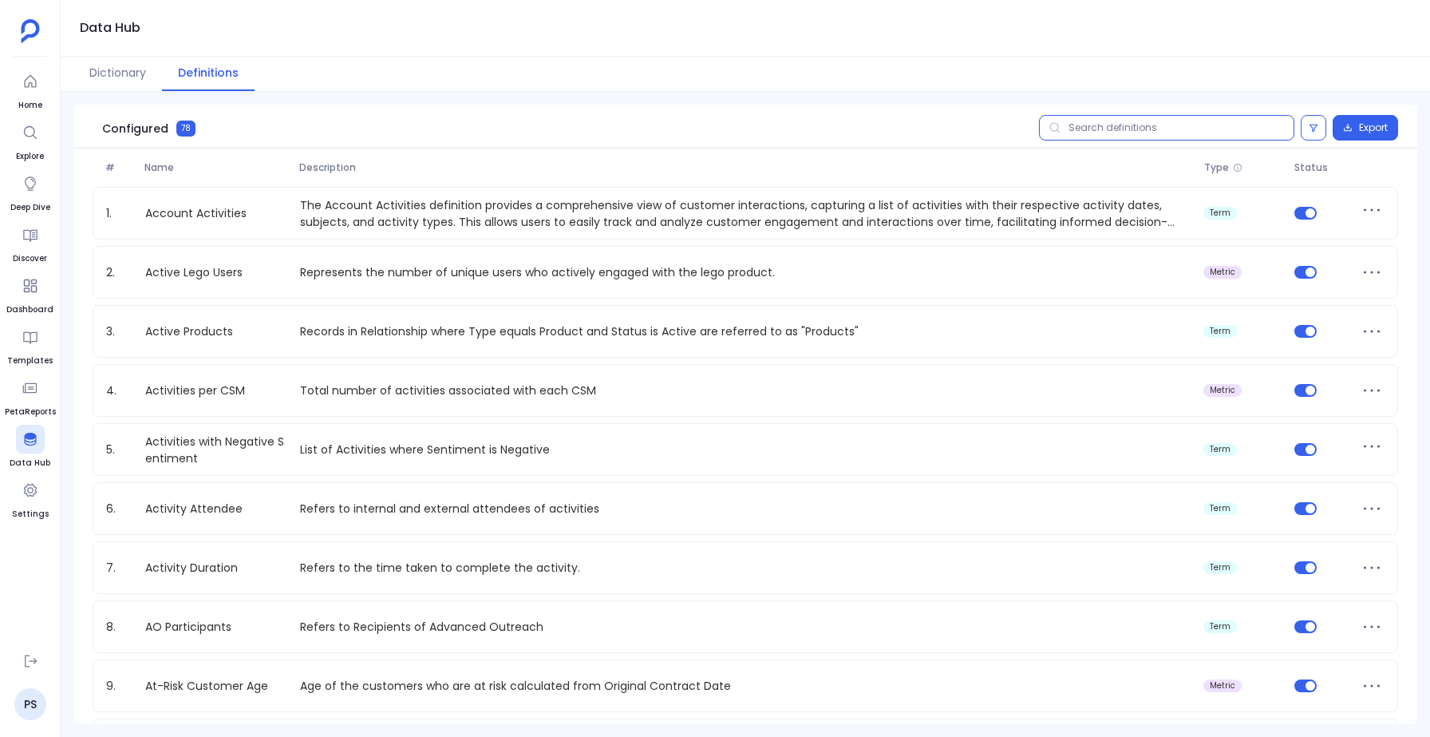
click at [1087, 128] on input "text" at bounding box center [1166, 128] width 255 height 26
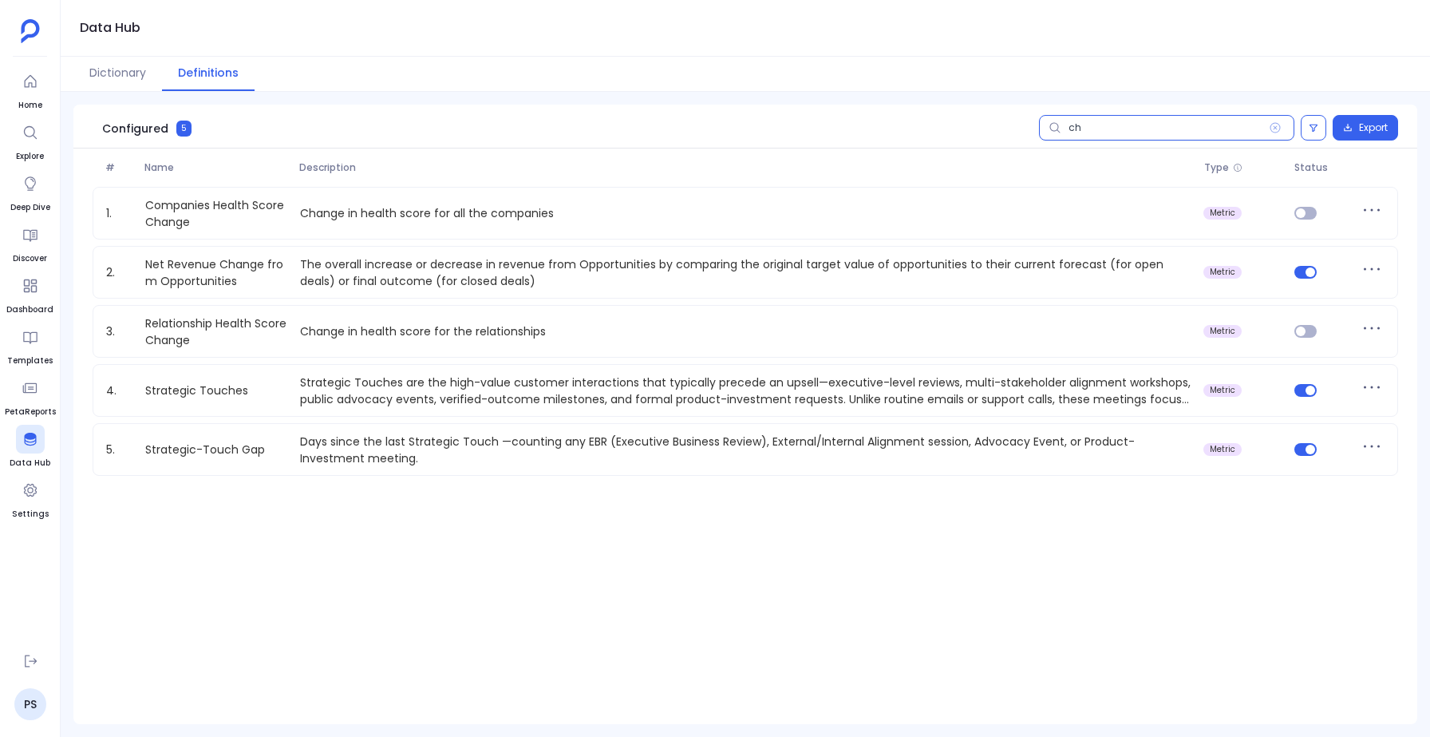
type input "cha"
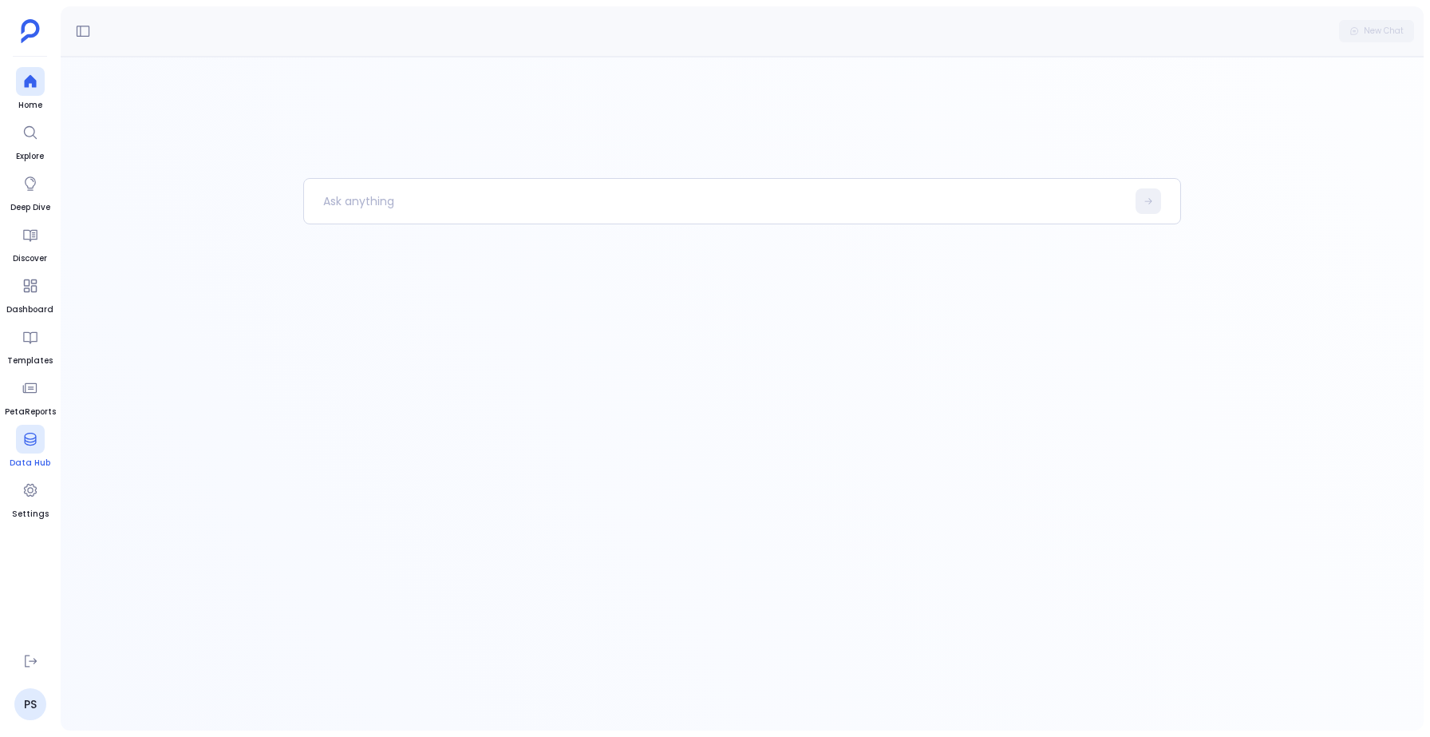
click at [19, 438] on div at bounding box center [30, 439] width 29 height 29
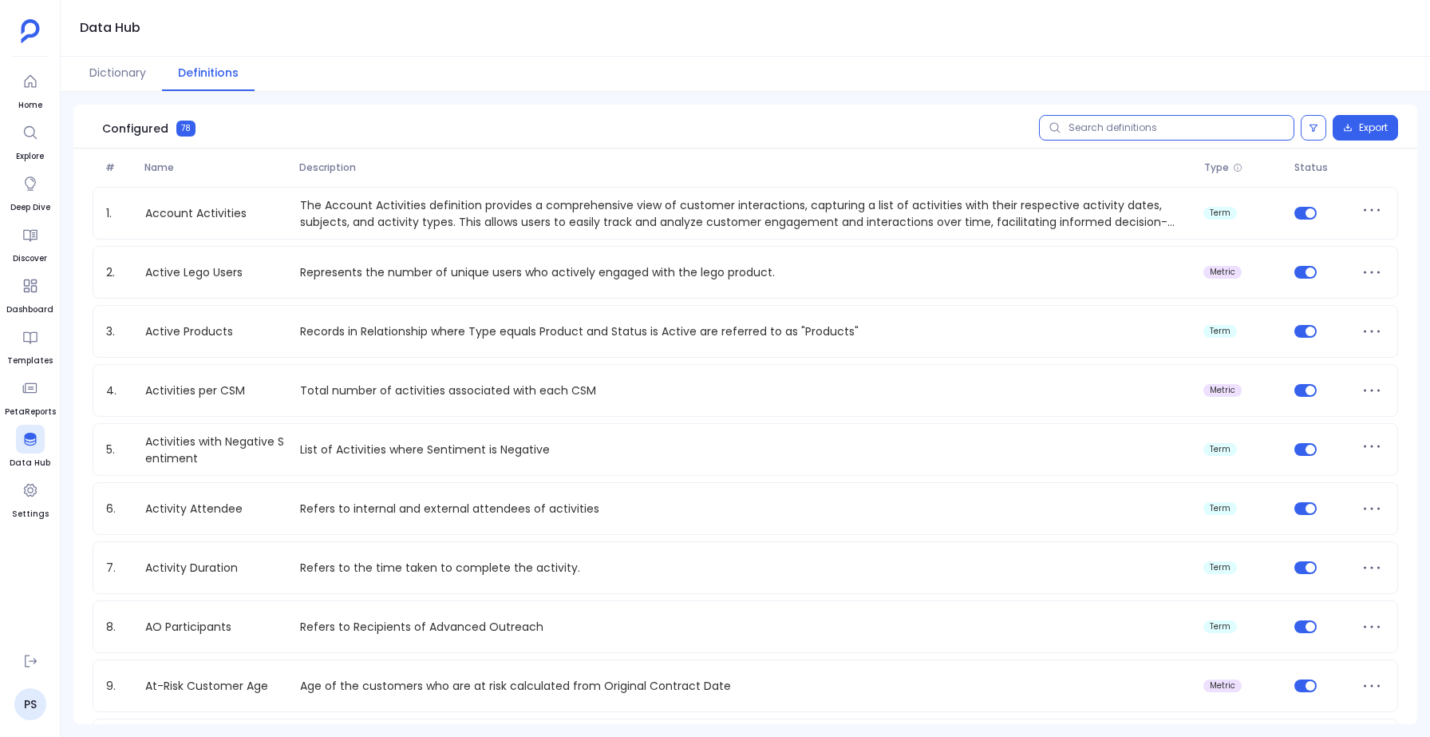
click at [1199, 127] on input "text" at bounding box center [1166, 128] width 255 height 26
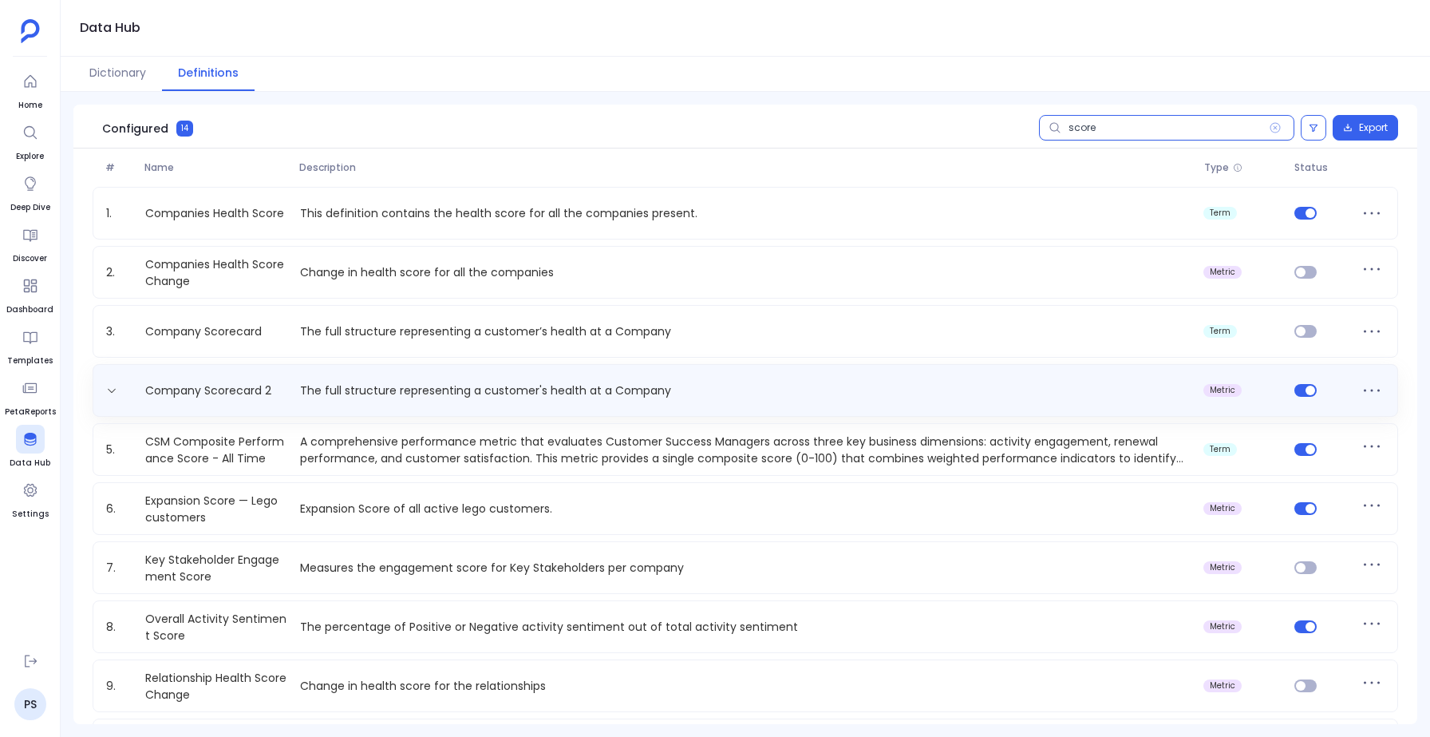
type input "score"
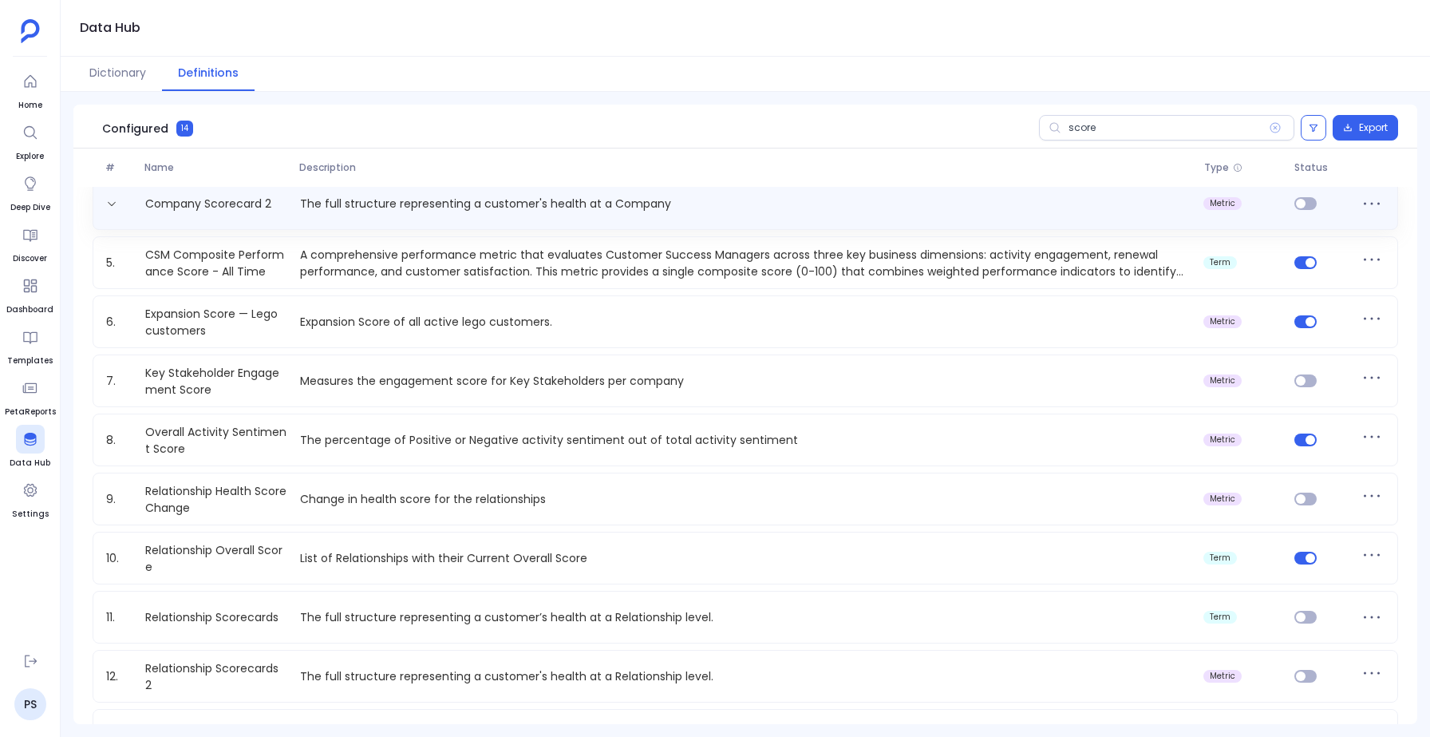
scroll to position [296, 0]
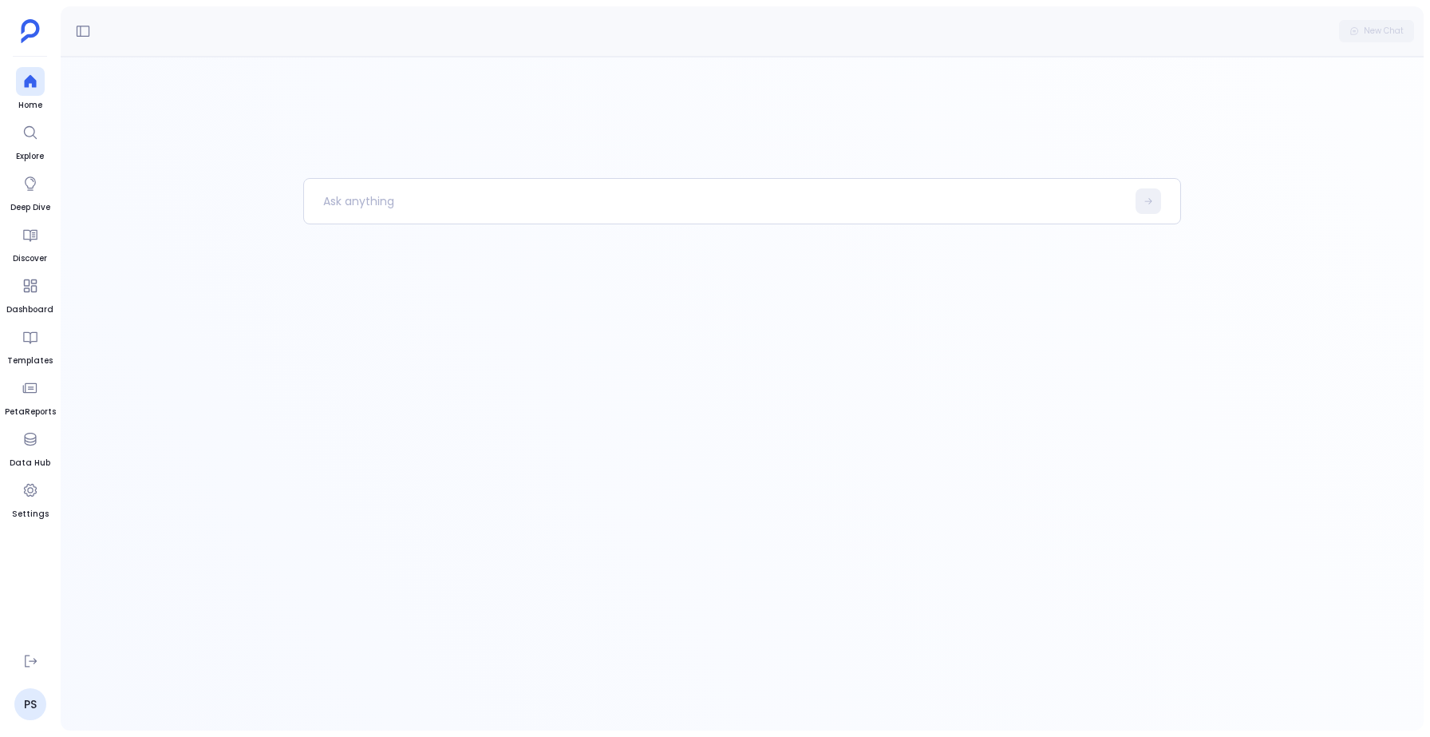
click at [49, 452] on ul "Home Explore Deep Dive Discover Dashboard Templates PetaReports Data Hub Settin…" at bounding box center [30, 353] width 51 height 573
click at [32, 450] on div at bounding box center [30, 439] width 29 height 29
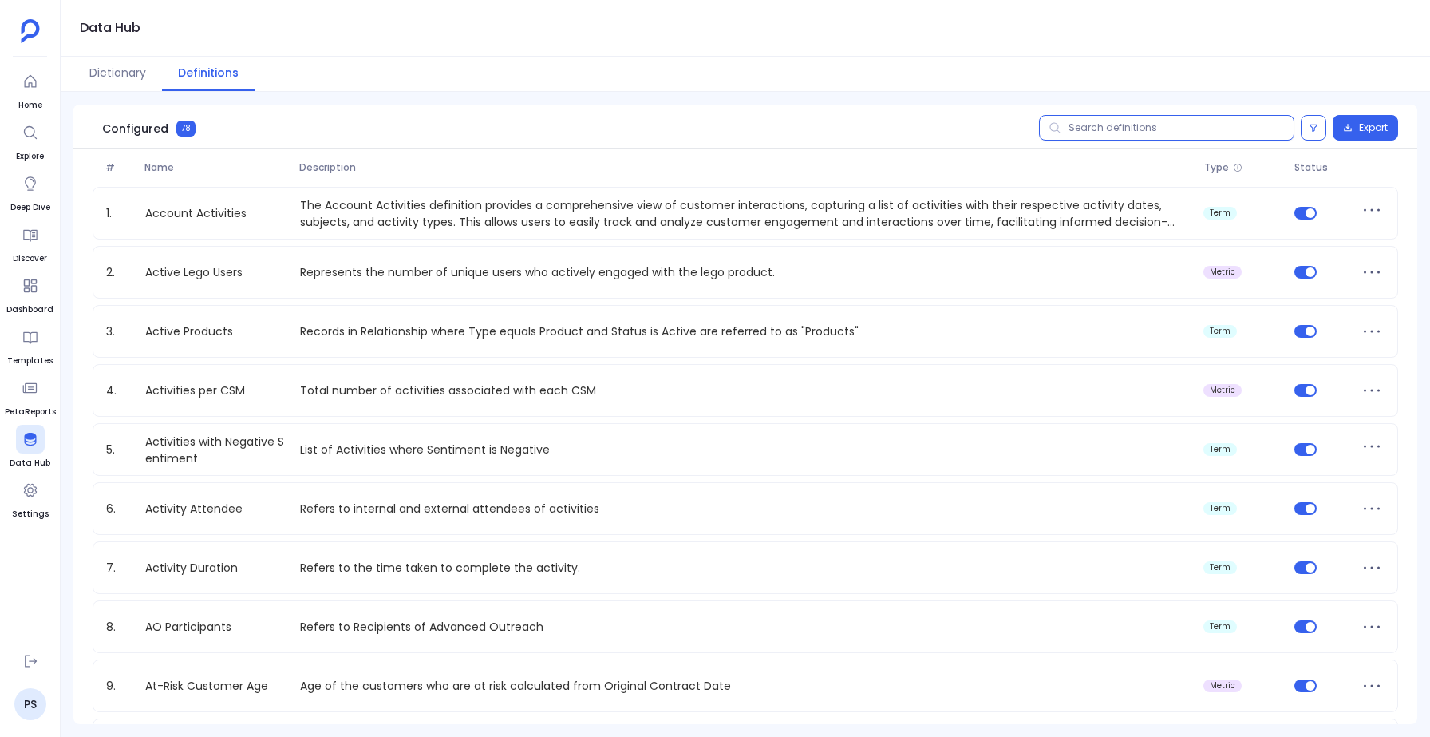
click at [1114, 136] on input "text" at bounding box center [1166, 128] width 255 height 26
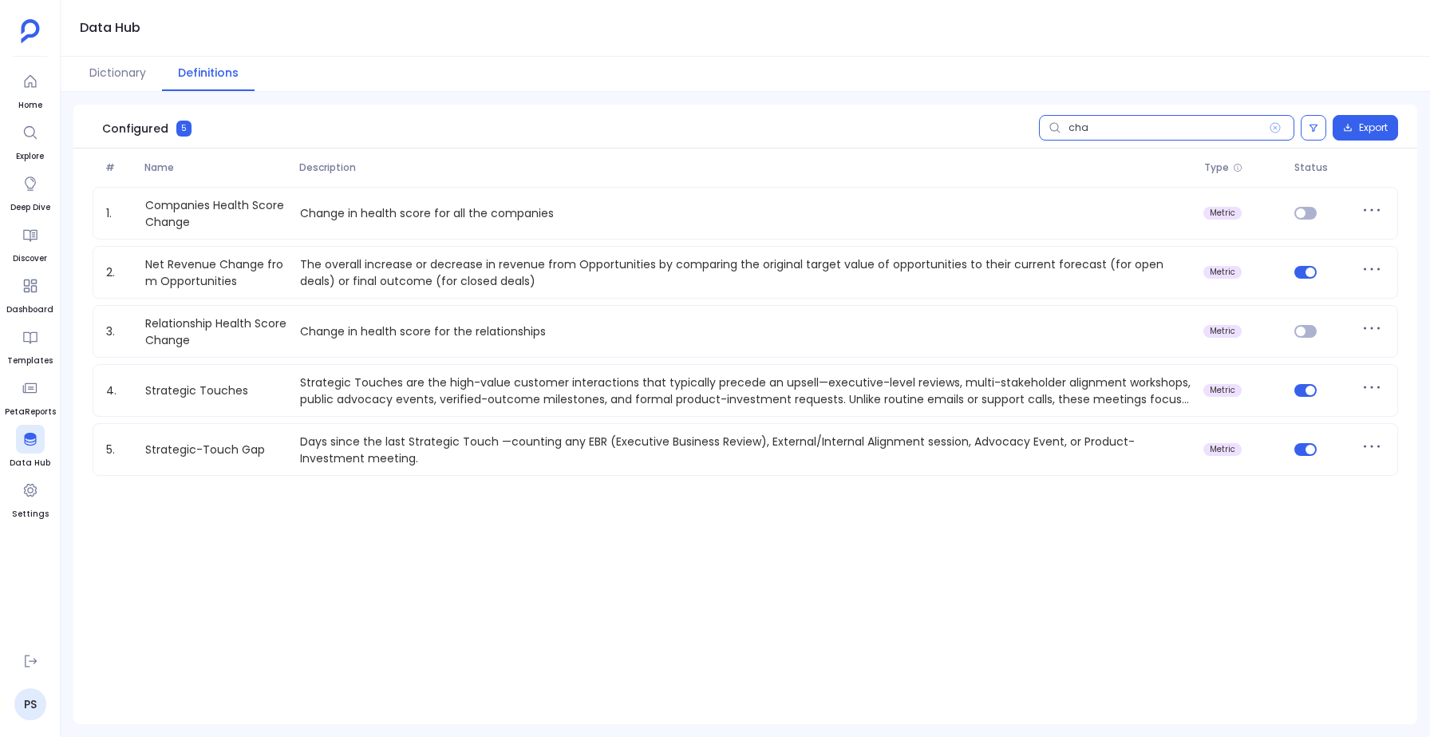
type input "chan"
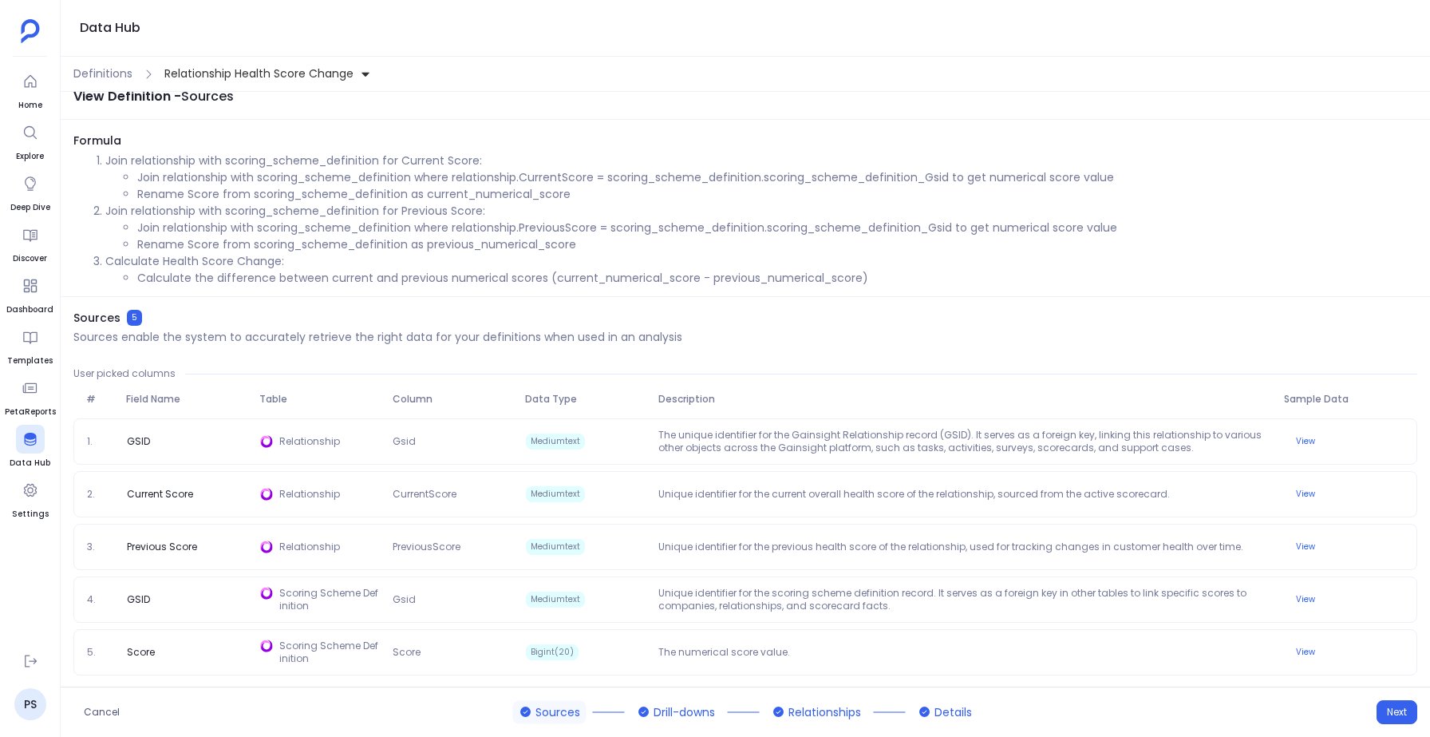
scroll to position [19, 0]
